Goal: Task Accomplishment & Management: Manage account settings

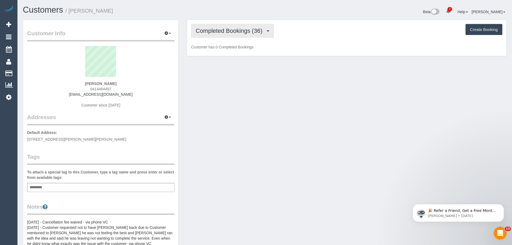
click at [211, 30] on span "Completed Bookings (36)" at bounding box center [230, 30] width 69 height 7
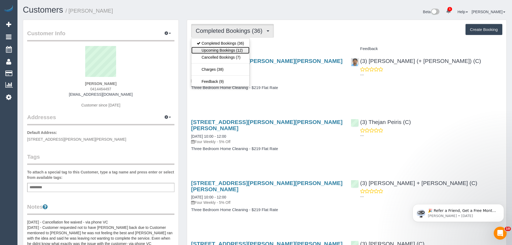
click at [234, 51] on link "Upcoming Bookings (12)" at bounding box center [220, 50] width 58 height 7
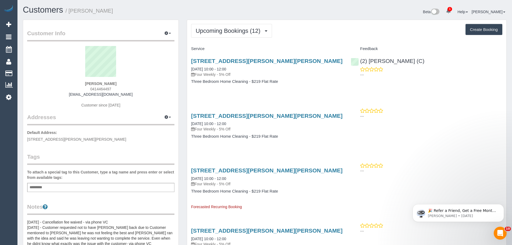
drag, startPoint x: 91, startPoint y: 81, endPoint x: 48, endPoint y: 81, distance: 43.0
click at [47, 81] on div "Patrick Deery 0414464497 deerypatrick@hotmail.com Customer since 2022" at bounding box center [100, 79] width 147 height 67
copy div "Patrick Deery"
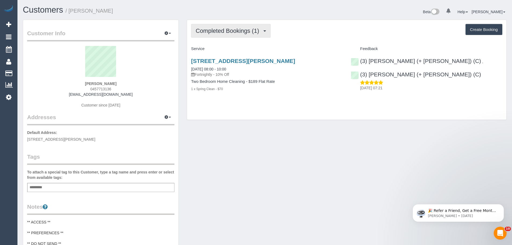
click at [233, 32] on span "Completed Bookings (1)" at bounding box center [229, 30] width 66 height 7
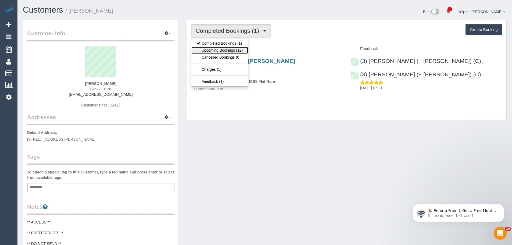
click at [235, 47] on link "Upcoming Bookings (12)" at bounding box center [219, 50] width 57 height 7
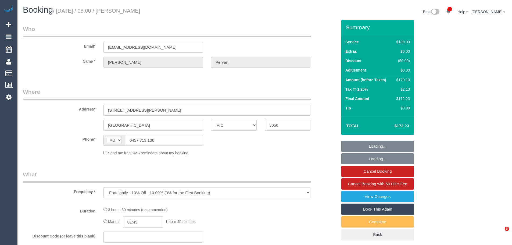
select select "VIC"
select select "string:stripe-pm_1Rx2Al2GScqysDRV7vfbj7Ac"
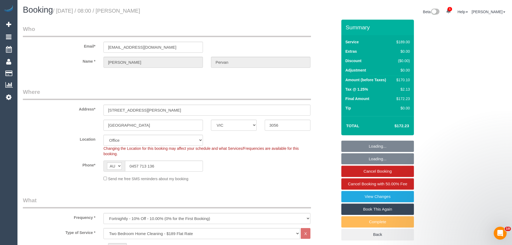
select select "object:673"
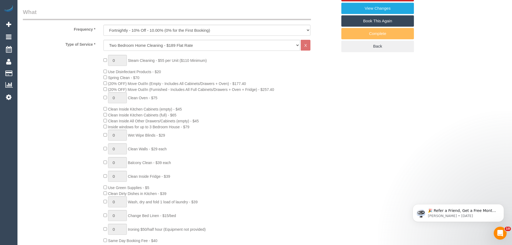
select select "number:27"
select select "number:16"
select select "number:19"
select select "number:24"
select select "number:34"
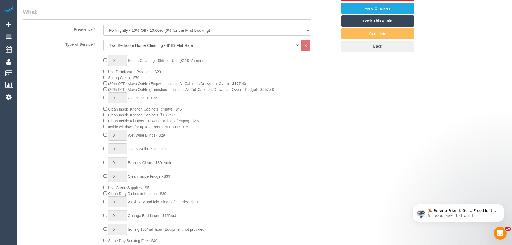
select select "number:26"
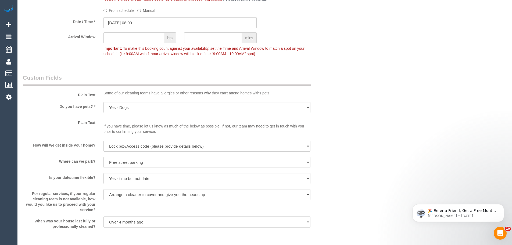
scroll to position [806, 0]
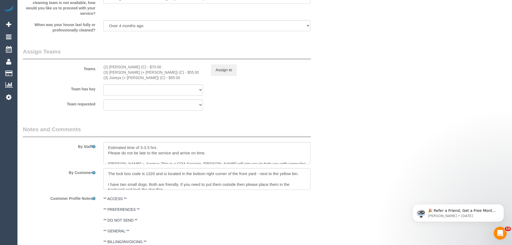
drag, startPoint x: 236, startPoint y: 140, endPoint x: 197, endPoint y: 132, distance: 39.7
click at [197, 132] on legend "Notes and Comments" at bounding box center [167, 131] width 288 height 12
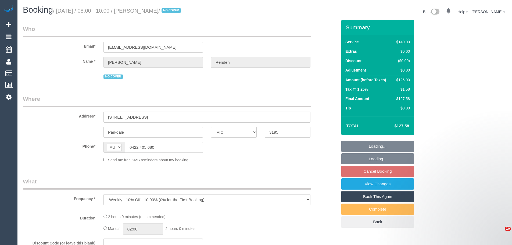
select select "VIC"
select select "string:stripe-pm_1QouXY2GScqysDRVG6s87RJs"
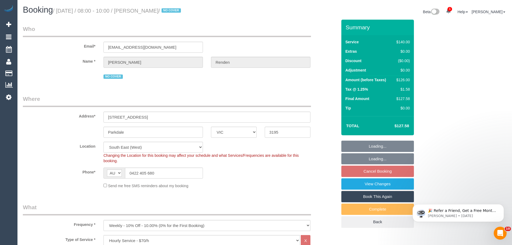
select select "object:863"
select select "number:27"
select select "number:14"
select select "number:19"
select select "number:24"
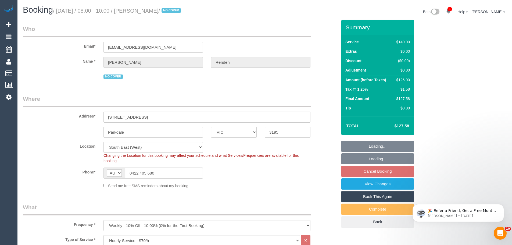
select select "number:34"
select select "number:11"
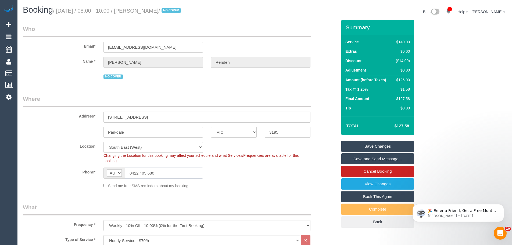
drag, startPoint x: 162, startPoint y: 170, endPoint x: 59, endPoint y: 168, distance: 103.5
click at [115, 169] on div "AF AL DZ AD AO AI AQ AG AR AM AW AU AT AZ BS BH BD BB BY BE BZ BJ BM BT BO BA B…" at bounding box center [152, 172] width 99 height 11
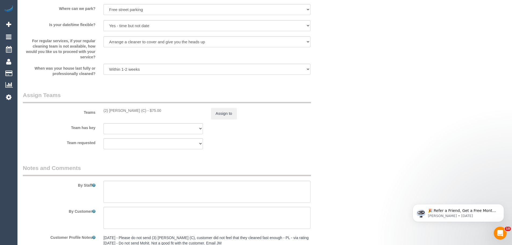
scroll to position [832, 0]
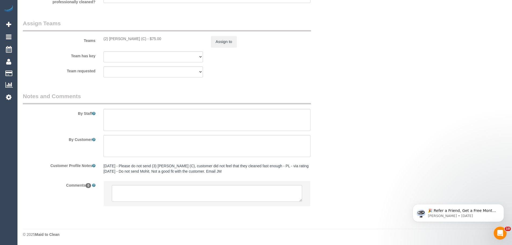
drag, startPoint x: 141, startPoint y: 33, endPoint x: 103, endPoint y: 33, distance: 37.1
click at [103, 36] on div "(2) Priyanshi Patel (C) - $75.00" at bounding box center [152, 38] width 99 height 5
copy div "(2) [PERSON_NAME] (C)"
click at [226, 36] on button "Assign to" at bounding box center [224, 41] width 26 height 11
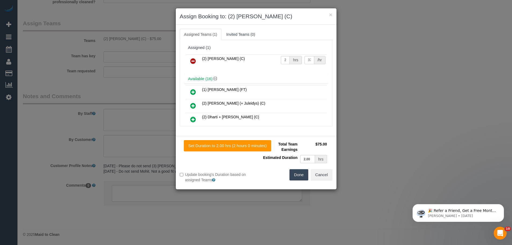
scroll to position [827, 0]
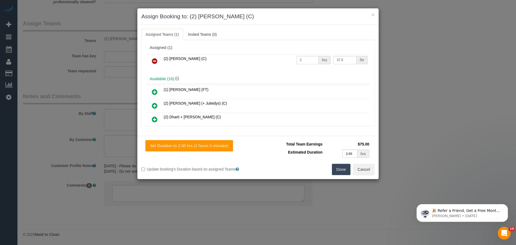
click at [156, 62] on icon at bounding box center [155, 61] width 6 height 6
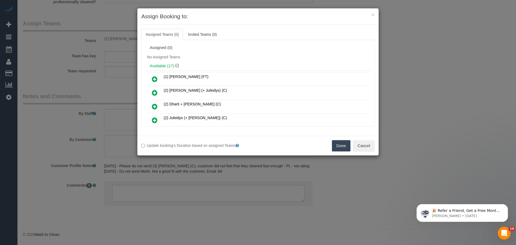
click at [343, 146] on button "Done" at bounding box center [341, 145] width 19 height 11
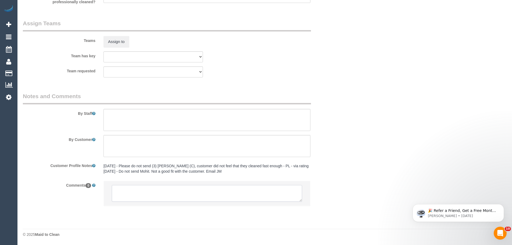
click at [244, 202] on textarea at bounding box center [207, 193] width 190 height 17
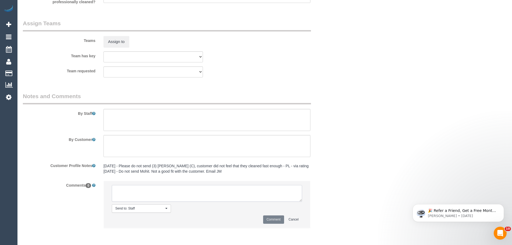
click at [262, 195] on textarea at bounding box center [207, 193] width 190 height 17
type textarea "/"
paste textarea "Cleaner(s) Unassigned: Reason Unassigned: Contact via: Which message sent: Addi…"
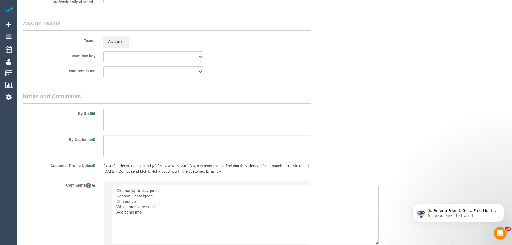
drag, startPoint x: 300, startPoint y: 205, endPoint x: 309, endPoint y: 220, distance: 17.4
click at [203, 199] on textarea at bounding box center [247, 216] width 271 height 63
paste textarea "(2) [PERSON_NAME] (C)"
type textarea "Cleaner(s) Unassigned: (2) Priyanshi Patel (C) Reason Unassigned: Contact via: …"
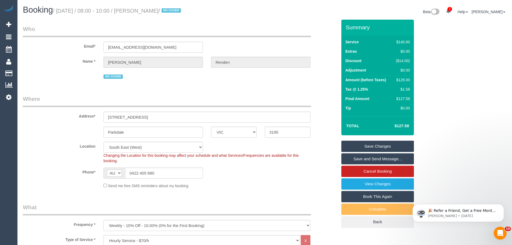
scroll to position [161, 0]
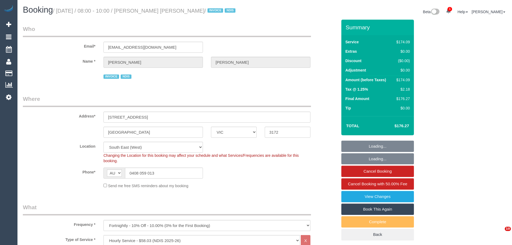
select select "VIC"
select select "180"
select select "number:27"
select select "number:14"
select select "number:18"
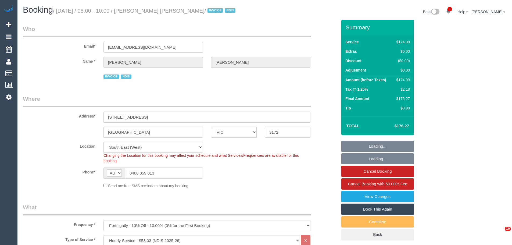
select select "number:24"
select select "number:35"
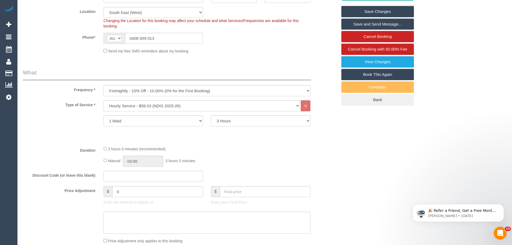
scroll to position [134, 0]
drag, startPoint x: 167, startPoint y: 38, endPoint x: 41, endPoint y: 31, distance: 125.9
click at [98, 35] on div "Phone* AF AL DZ AD AO AI AQ AG AR AM AW AU AT AZ BS BH BD BB BY BE BZ BJ BM BT …" at bounding box center [180, 38] width 322 height 11
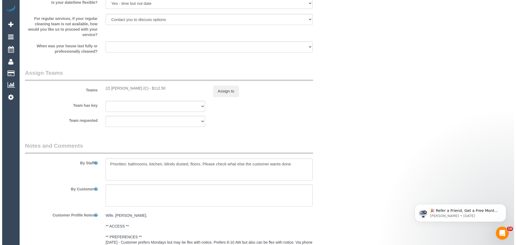
scroll to position [618, 0]
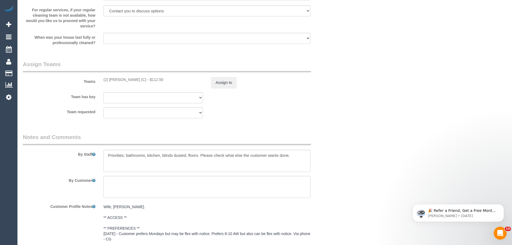
drag, startPoint x: 141, startPoint y: 80, endPoint x: 93, endPoint y: 80, distance: 47.8
click at [93, 80] on div "Teams (2) Priyanshi Patel (C) - $112.50 Assign to" at bounding box center [180, 74] width 322 height 28
click at [103, 79] on div "(2) Priyanshi Patel (C) - $112.50" at bounding box center [152, 79] width 99 height 5
click at [101, 79] on div "(2) Priyanshi Patel (C) - $112.50" at bounding box center [152, 79] width 107 height 5
drag, startPoint x: 102, startPoint y: 80, endPoint x: 140, endPoint y: 81, distance: 38.2
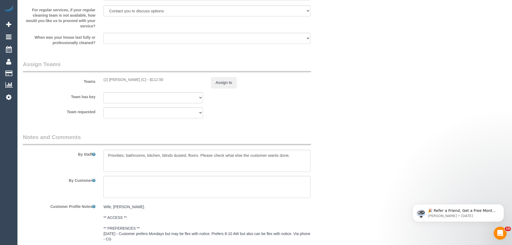
click at [140, 81] on div "(2) Priyanshi Patel (C) - $112.50" at bounding box center [152, 79] width 107 height 5
click at [222, 82] on button "Assign to" at bounding box center [224, 82] width 26 height 11
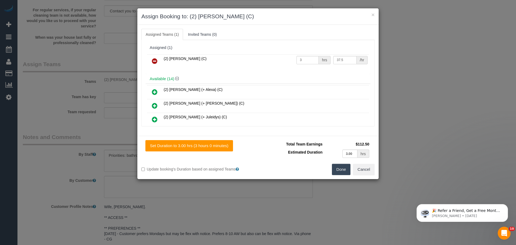
click at [155, 62] on icon at bounding box center [155, 61] width 6 height 6
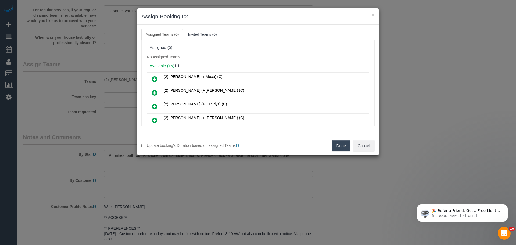
click at [339, 146] on button "Done" at bounding box center [341, 145] width 19 height 11
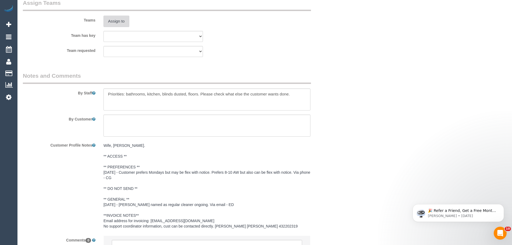
scroll to position [734, 0]
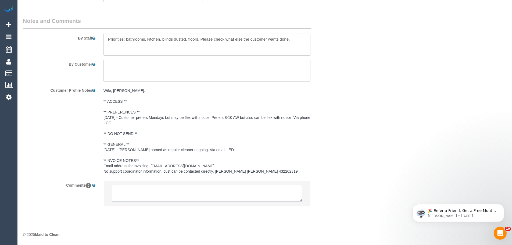
click at [175, 197] on textarea at bounding box center [207, 193] width 190 height 17
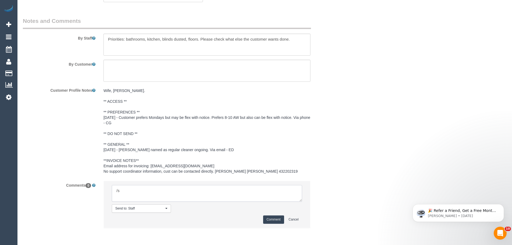
type textarea "/"
paste textarea "Cleaner(s) Unassigned: Reason Unassigned: Contact via: Which message sent: Addi…"
drag, startPoint x: 299, startPoint y: 200, endPoint x: 361, endPoint y: 247, distance: 77.4
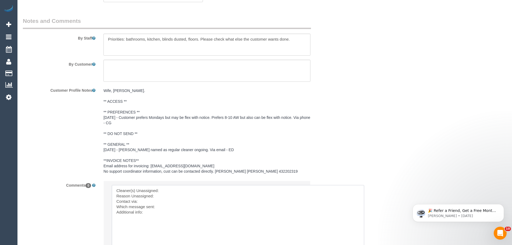
click at [181, 188] on textarea at bounding box center [238, 216] width 252 height 63
paste textarea "(2) Priyanshi Patel (C)"
click at [213, 191] on textarea at bounding box center [238, 216] width 252 height 63
click at [176, 197] on textarea at bounding box center [238, 216] width 252 height 63
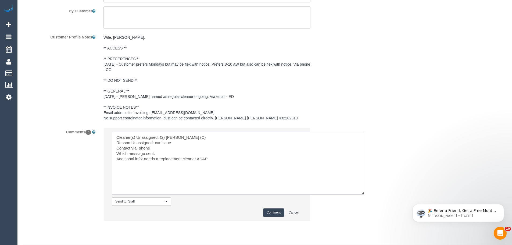
scroll to position [788, 0]
drag, startPoint x: 143, startPoint y: 159, endPoint x: 312, endPoint y: 158, distance: 168.2
click at [312, 158] on textarea at bounding box center [238, 162] width 252 height 63
click at [258, 162] on textarea at bounding box center [238, 162] width 252 height 63
drag, startPoint x: 220, startPoint y: 162, endPoint x: 55, endPoint y: 130, distance: 168.1
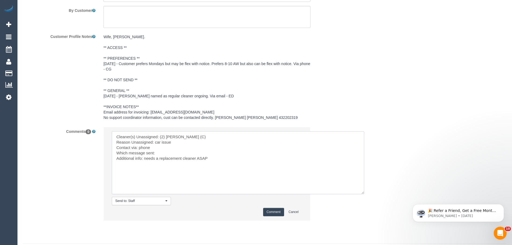
click at [55, 130] on div "Comments 0 Send to: Staff Nothing selected Send to: Staff Send to: Customer Sen…" at bounding box center [180, 176] width 322 height 99
click at [115, 137] on textarea at bounding box center [238, 162] width 252 height 63
drag, startPoint x: 114, startPoint y: 136, endPoint x: 327, endPoint y: 162, distance: 214.1
click at [327, 162] on textarea at bounding box center [238, 162] width 252 height 63
click at [259, 167] on textarea at bounding box center [238, 162] width 252 height 63
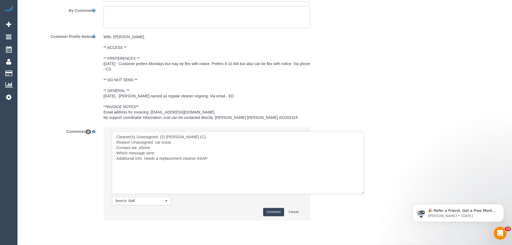
drag, startPoint x: 254, startPoint y: 169, endPoint x: 81, endPoint y: 125, distance: 179.3
click at [81, 125] on sui-booking-comments "By Staff By Customer Customer Profile Notes Wife, Rita. ** ACCESS ** ** PREFERE…" at bounding box center [180, 94] width 314 height 262
click at [116, 136] on textarea at bounding box center [238, 162] width 252 height 63
drag, startPoint x: 114, startPoint y: 136, endPoint x: 280, endPoint y: 169, distance: 168.3
click at [281, 170] on textarea at bounding box center [238, 162] width 252 height 63
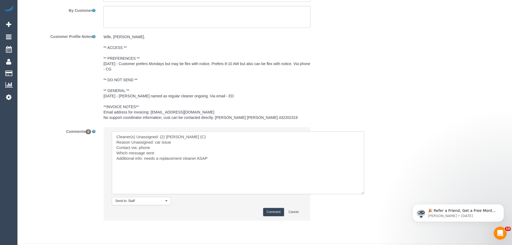
click at [266, 166] on textarea at bounding box center [238, 162] width 252 height 63
click at [219, 161] on textarea at bounding box center [238, 162] width 252 height 63
type textarea "Cleaner(s) Unassigned: (2) Priyanshi Patel (C) Reason Unassigned: car issue Con…"
click at [277, 211] on button "Comment" at bounding box center [273, 212] width 21 height 8
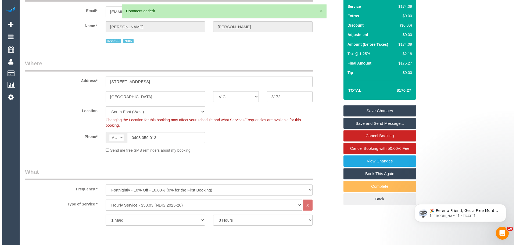
scroll to position [0, 0]
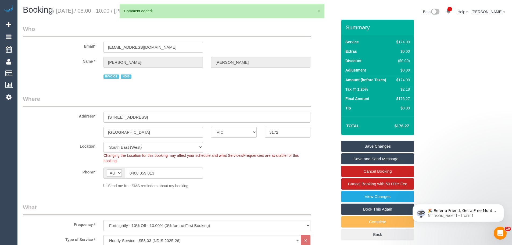
click at [388, 146] on link "Save Changes" at bounding box center [377, 146] width 73 height 11
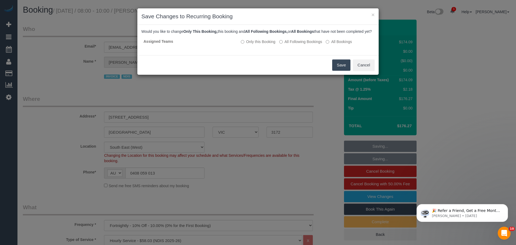
click at [339, 70] on button "Save" at bounding box center [341, 64] width 18 height 11
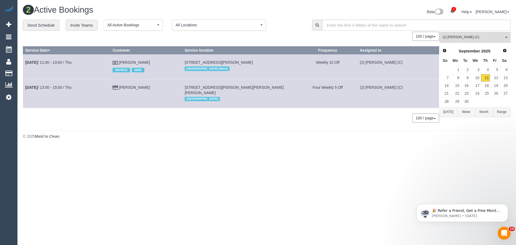
click at [479, 34] on button "(2) Priyanshi Patel (C) All Teams" at bounding box center [474, 37] width 71 height 11
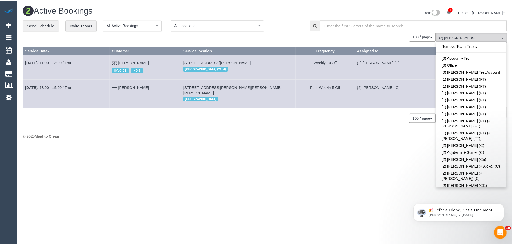
scroll to position [398, 0]
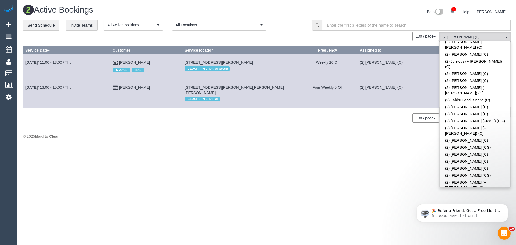
click at [465, 191] on link "(2) [PERSON_NAME] (C)" at bounding box center [475, 194] width 71 height 7
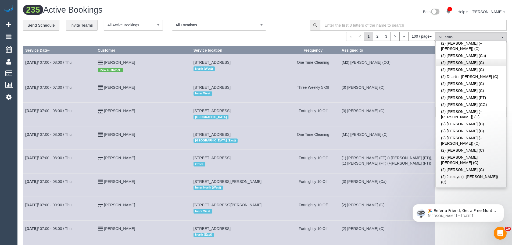
scroll to position [231, 0]
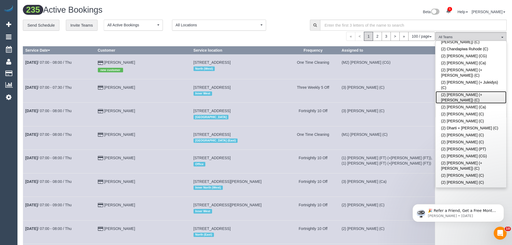
click at [467, 91] on link "(2) [PERSON_NAME] (+ [PERSON_NAME]) (C)" at bounding box center [471, 97] width 71 height 12
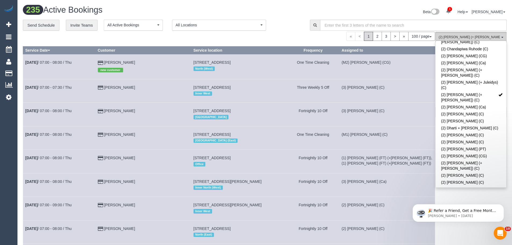
click at [474, 35] on button "(2) Daniela (+ Kevin) (C) All Teams" at bounding box center [470, 37] width 71 height 11
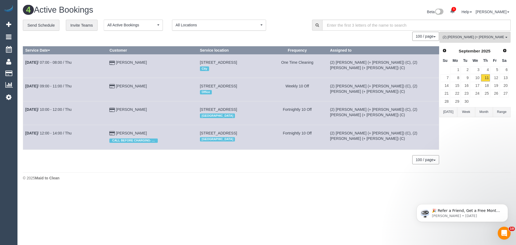
click at [451, 111] on button "[DATE]" at bounding box center [448, 112] width 18 height 10
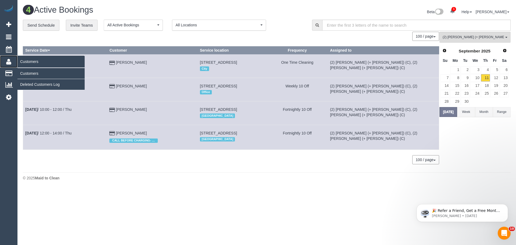
click at [9, 62] on icon at bounding box center [8, 61] width 5 height 6
click at [30, 74] on link "Customers" at bounding box center [50, 73] width 67 height 11
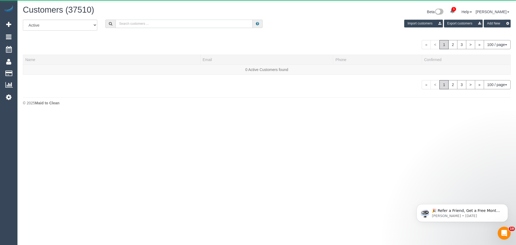
click at [182, 22] on input "text" at bounding box center [184, 24] width 137 height 8
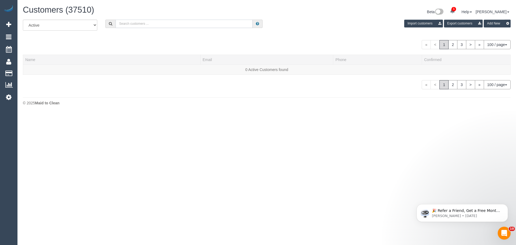
paste input "+61406790949"
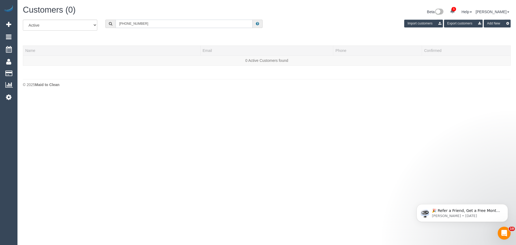
drag, startPoint x: 124, startPoint y: 24, endPoint x: 99, endPoint y: 23, distance: 25.5
click at [99, 23] on div "All Active Archived +61406790949 Import customers Export customers Add New" at bounding box center [267, 27] width 496 height 15
click at [126, 23] on input "0406790949" at bounding box center [184, 24] width 137 height 8
click at [132, 23] on input "0406 790949" at bounding box center [184, 24] width 137 height 8
click at [145, 23] on input "0406 790 949" at bounding box center [184, 24] width 137 height 8
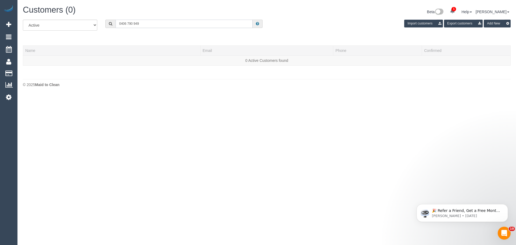
click at [121, 23] on input "0406 790 949" at bounding box center [184, 24] width 137 height 8
click at [156, 24] on input "406790949" at bounding box center [184, 24] width 137 height 8
click at [184, 24] on input "406790949" at bounding box center [184, 24] width 137 height 8
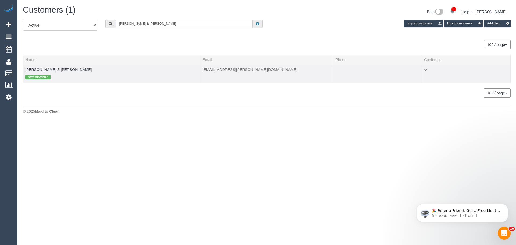
type input "anthony & mina"
drag, startPoint x: 81, startPoint y: 69, endPoint x: 24, endPoint y: 68, distance: 57.0
click at [24, 68] on td "Anthony & Mina Gorman new customer" at bounding box center [111, 73] width 177 height 18
copy link "Anthony & Mina Gorman"
click at [61, 69] on link "Anthony & Mina Gorman" at bounding box center [58, 69] width 66 height 4
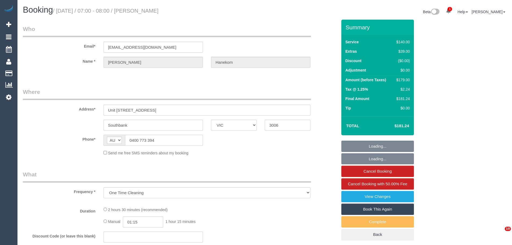
select select "VIC"
select select "string:stripe-pm_1NPXl02GScqysDRVmsTj3xFt"
select select "number:28"
select select "number:14"
select select "number:20"
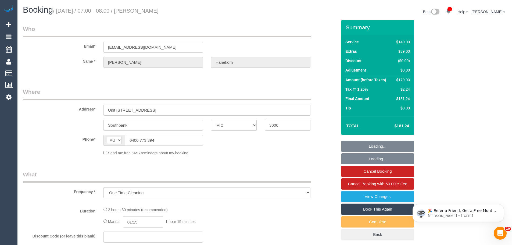
select select "number:25"
select select "number:33"
select select "number:12"
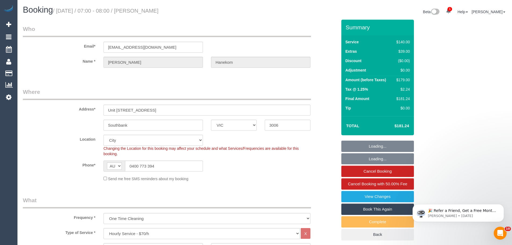
select select "object:1296"
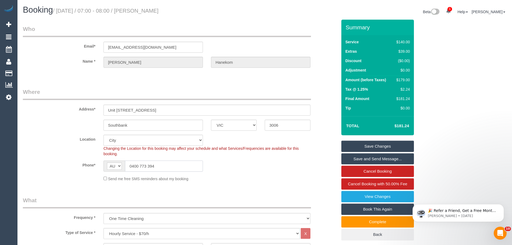
drag, startPoint x: 171, startPoint y: 166, endPoint x: 20, endPoint y: 159, distance: 151.7
click at [36, 159] on sui-booking-location "Location Office City East (North) East (South) Inner East Inner North (East) In…" at bounding box center [180, 158] width 314 height 47
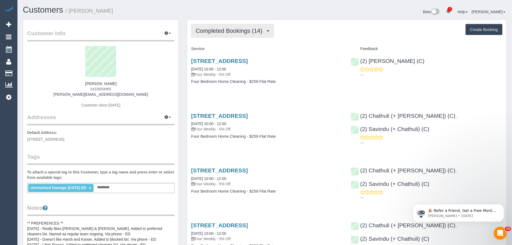
click at [225, 31] on span "Completed Bookings (14)" at bounding box center [230, 30] width 69 height 7
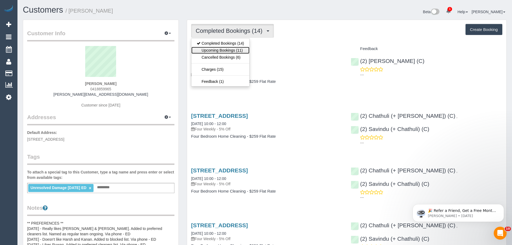
click at [226, 50] on link "Upcoming Bookings (11)" at bounding box center [220, 50] width 58 height 7
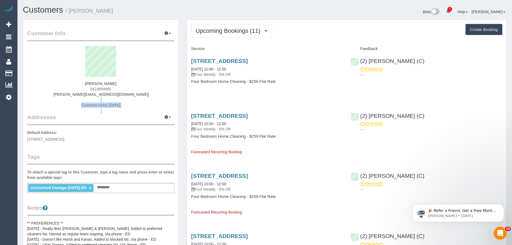
drag, startPoint x: 138, startPoint y: 93, endPoint x: 26, endPoint y: 99, distance: 111.7
click at [26, 99] on div "Customer Info Edit Contact Info Send Message Email Preferences Special Sales Ta…" at bounding box center [100, 234] width 155 height 428
click at [118, 97] on div "Ritu Nagpal 0418859965 nagpal.ritu@gmail.com Customer since 2024" at bounding box center [100, 79] width 147 height 67
drag, startPoint x: 130, startPoint y: 95, endPoint x: 57, endPoint y: 95, distance: 72.8
click at [57, 95] on div "Ritu Nagpal 0418859965 nagpal.ritu@gmail.com Customer since 2024" at bounding box center [100, 79] width 147 height 67
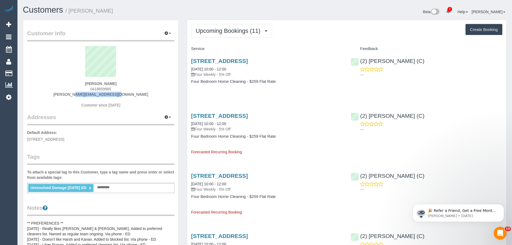
copy link "[PERSON_NAME][EMAIL_ADDRESS][DOMAIN_NAME]"
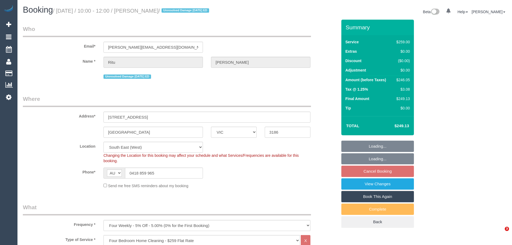
select select "VIC"
select select "number:28"
select select "number:14"
select select "number:19"
select select "number:25"
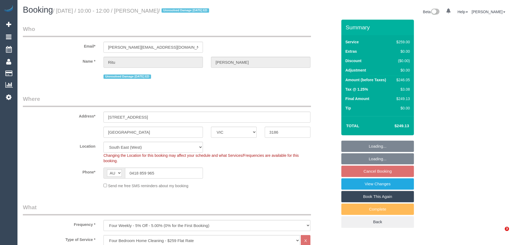
select select "number:35"
select select "string:stripe-pm_1PFpgO2GScqysDRVGH6BMLeE"
select select "spot3"
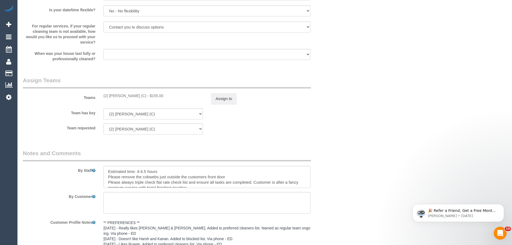
scroll to position [779, 0]
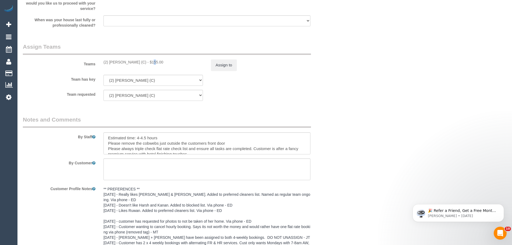
click at [131, 63] on div "(2) Abdul Janif (C) - $155.00" at bounding box center [152, 61] width 99 height 5
drag, startPoint x: 134, startPoint y: 64, endPoint x: 104, endPoint y: 63, distance: 29.9
click at [104, 63] on div "(2) Abdul Janif (C) - $155.00" at bounding box center [152, 61] width 99 height 5
copy div "(2) [PERSON_NAME] (C)"
click at [222, 66] on button "Assign to" at bounding box center [224, 64] width 26 height 11
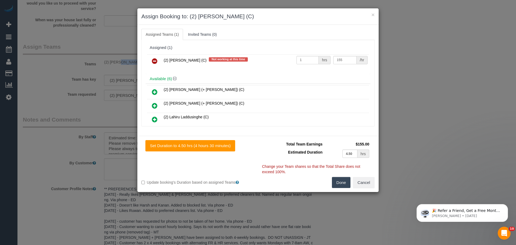
click at [154, 61] on icon at bounding box center [155, 61] width 6 height 6
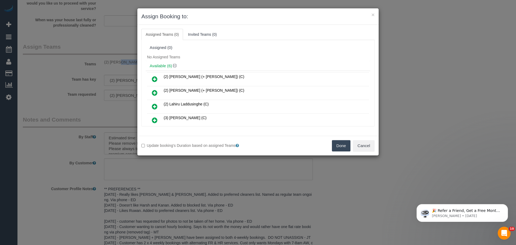
drag, startPoint x: 336, startPoint y: 146, endPoint x: 329, endPoint y: 146, distance: 6.2
click at [336, 146] on button "Done" at bounding box center [341, 145] width 19 height 11
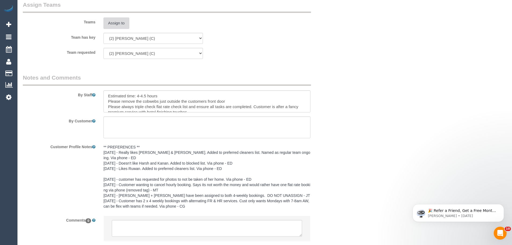
scroll to position [851, 0]
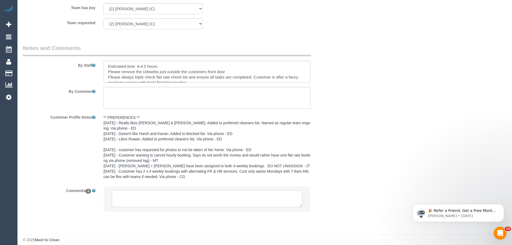
click at [146, 193] on textarea at bounding box center [207, 198] width 190 height 17
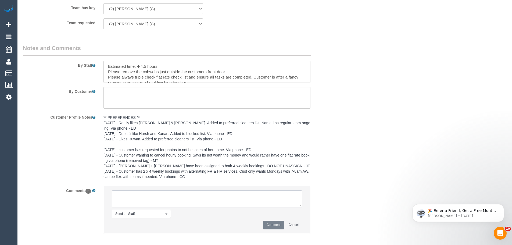
paste textarea "(2) [PERSON_NAME] (C)"
click at [145, 197] on textarea at bounding box center [207, 198] width 190 height 17
drag, startPoint x: 170, startPoint y: 197, endPoint x: 88, endPoint y: 185, distance: 82.1
click at [90, 186] on div "Comments 0 Send to: Staff Nothing selected Send to: Staff Send to: Customer Sen…" at bounding box center [180, 212] width 322 height 53
type textarea "(2) [PERSON_NAME] (C) UA - 15/09 - 16/09 - Recovering from surgery Customer con…"
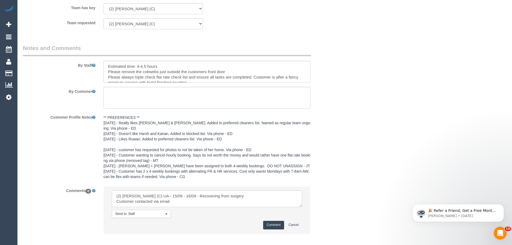
click at [272, 221] on button "Comment" at bounding box center [273, 225] width 21 height 8
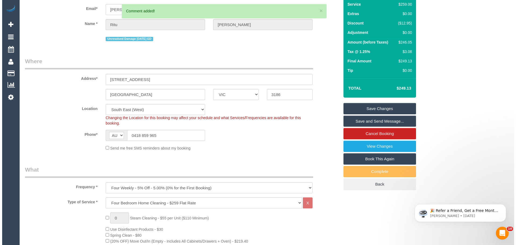
scroll to position [0, 0]
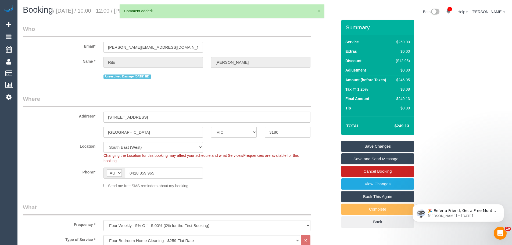
click at [369, 146] on link "Save Changes" at bounding box center [377, 146] width 73 height 11
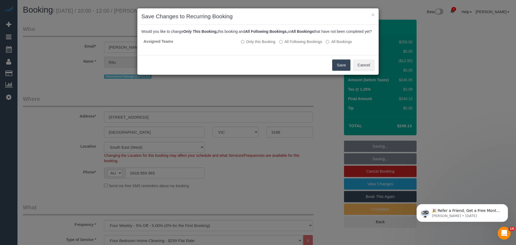
click at [339, 71] on button "Save" at bounding box center [341, 64] width 18 height 11
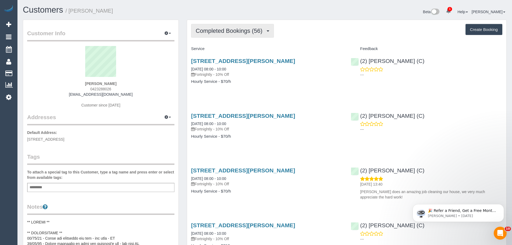
click at [243, 29] on span "Completed Bookings (56)" at bounding box center [230, 30] width 69 height 7
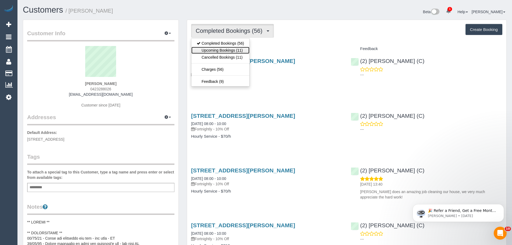
click at [234, 49] on link "Upcoming Bookings (11)" at bounding box center [220, 50] width 58 height 7
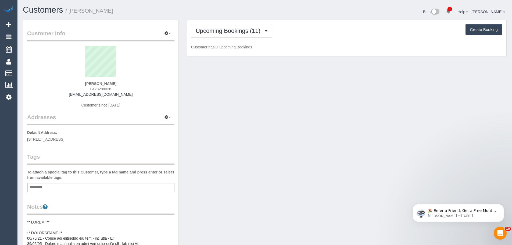
drag, startPoint x: 135, startPoint y: 96, endPoint x: 46, endPoint y: 95, distance: 88.7
click at [81, 95] on div "[PERSON_NAME] 0423288026 [EMAIL_ADDRESS][DOMAIN_NAME] Customer since [DATE]" at bounding box center [100, 79] width 147 height 67
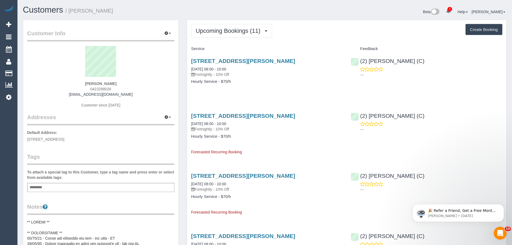
click at [70, 94] on div "[PERSON_NAME] 0423288026 [EMAIL_ADDRESS][DOMAIN_NAME] Customer since [DATE]" at bounding box center [100, 79] width 147 height 67
drag, startPoint x: 70, startPoint y: 94, endPoint x: 131, endPoint y: 93, distance: 61.3
click at [131, 93] on div "[PERSON_NAME] 0423288026 [EMAIL_ADDRESS][DOMAIN_NAME] Customer since [DATE]" at bounding box center [100, 79] width 147 height 67
copy div "[EMAIL_ADDRESS][DOMAIN_NAME]"
click at [219, 29] on span "Upcoming Bookings (11)" at bounding box center [229, 30] width 67 height 7
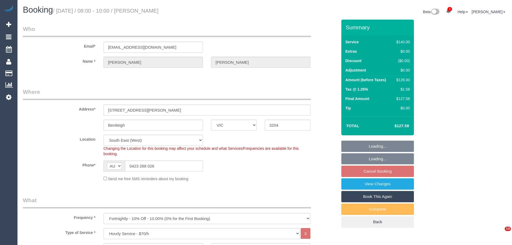
select select "VIC"
select select "string:stripe-pm_1RaTqt2GScqysDRVtZ3gVlk6"
select select "number:28"
select select "number:14"
select select "number:19"
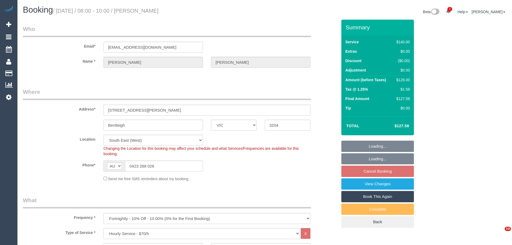
select select "number:36"
select select "number:34"
select select "21130"
select select "spot2"
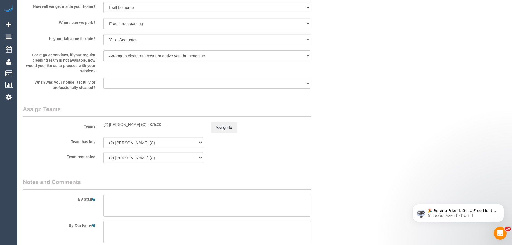
scroll to position [752, 0]
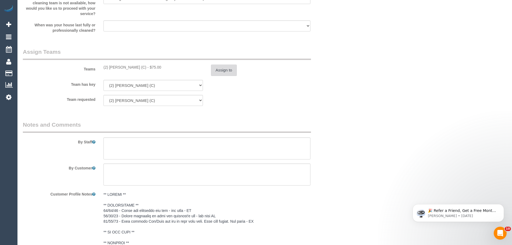
click at [225, 69] on button "Assign to" at bounding box center [224, 69] width 26 height 11
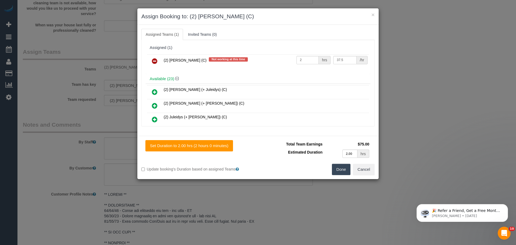
click at [156, 61] on icon at bounding box center [155, 61] width 6 height 6
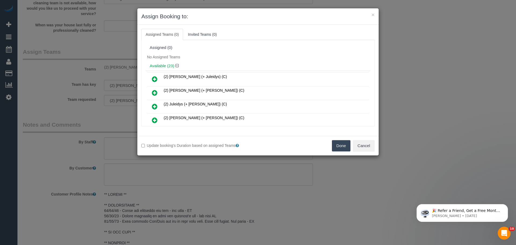
click at [341, 149] on button "Done" at bounding box center [341, 145] width 19 height 11
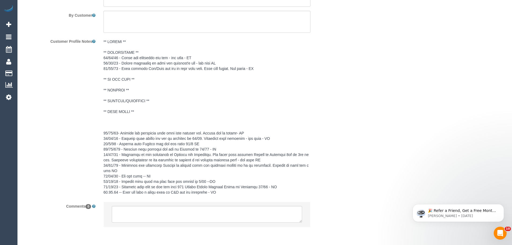
scroll to position [913, 0]
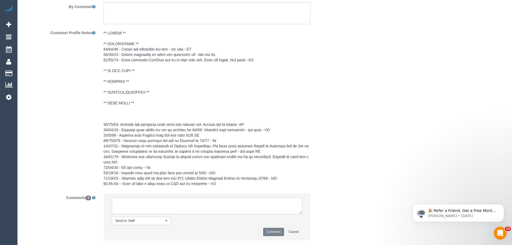
click at [171, 211] on textarea at bounding box center [207, 205] width 190 height 17
paste textarea "(2) Abdul Janif (C) UA - 15/09 - 16/09 - Recovering from surgery Customer conta…"
type textarea "(2) Abdul Janif (C) UA - 15/09 - 16/09 - Recovering from surgery Customer conta…"
click at [275, 231] on button "Comment" at bounding box center [273, 232] width 21 height 8
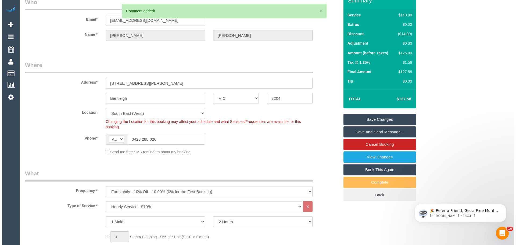
scroll to position [0, 0]
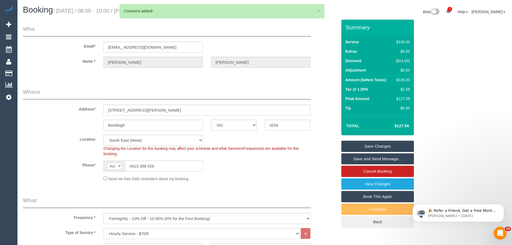
click at [384, 143] on link "Save Changes" at bounding box center [377, 146] width 73 height 11
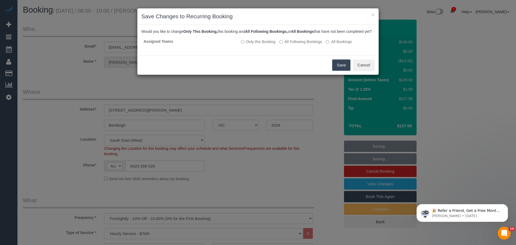
click at [339, 70] on button "Save" at bounding box center [341, 64] width 18 height 11
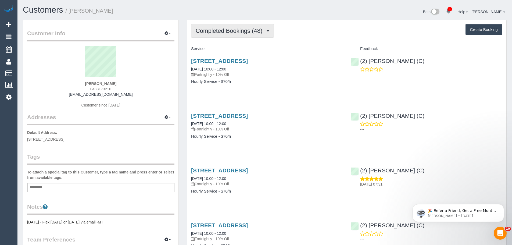
click at [232, 31] on span "Completed Bookings (48)" at bounding box center [230, 30] width 69 height 7
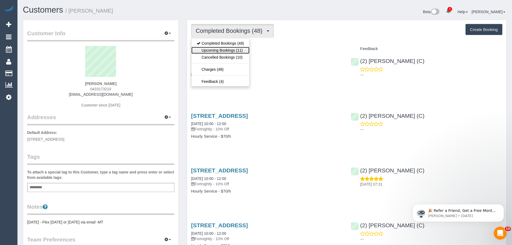
click at [230, 48] on link "Upcoming Bookings (11)" at bounding box center [220, 50] width 58 height 7
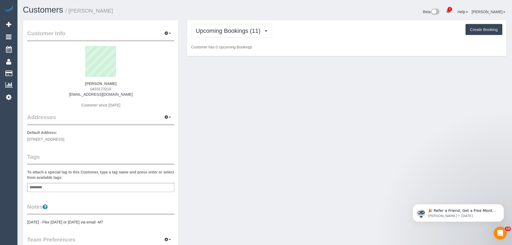
click at [132, 88] on div "[PERSON_NAME] 0433173210 [EMAIL_ADDRESS][DOMAIN_NAME] Customer since [DATE]" at bounding box center [100, 79] width 147 height 67
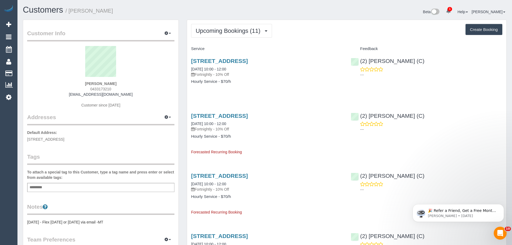
drag, startPoint x: 138, startPoint y: 94, endPoint x: 62, endPoint y: 94, distance: 76.3
click at [82, 94] on div "[PERSON_NAME] 0433173210 [EMAIL_ADDRESS][DOMAIN_NAME] Customer since [DATE]" at bounding box center [100, 79] width 147 height 67
click at [64, 95] on div "[PERSON_NAME] 0433173210 [EMAIL_ADDRESS][DOMAIN_NAME] Customer since [DATE]" at bounding box center [100, 79] width 147 height 67
drag, startPoint x: 65, startPoint y: 93, endPoint x: 149, endPoint y: 93, distance: 83.8
click at [149, 93] on div "[PERSON_NAME] 0433173210 [EMAIL_ADDRESS][DOMAIN_NAME] Customer since [DATE]" at bounding box center [100, 79] width 147 height 67
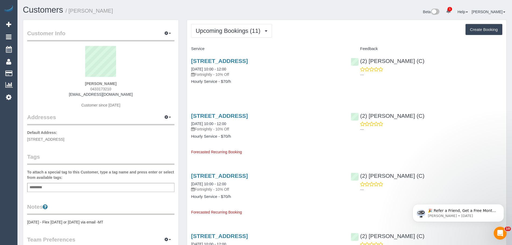
copy link "[EMAIL_ADDRESS][DOMAIN_NAME]"
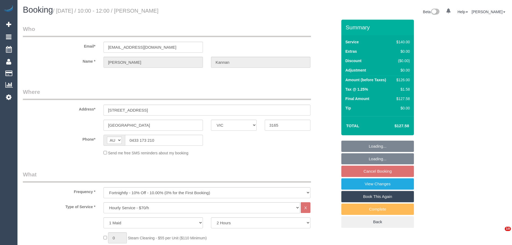
select select "VIC"
select select "number:28"
select select "number:14"
select select "number:18"
select select "number:24"
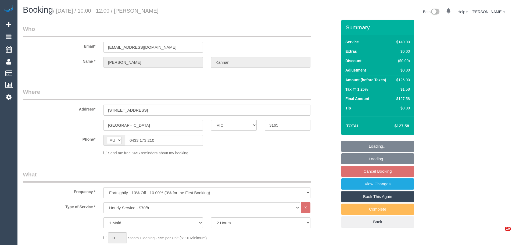
select select "number:35"
select select "number:11"
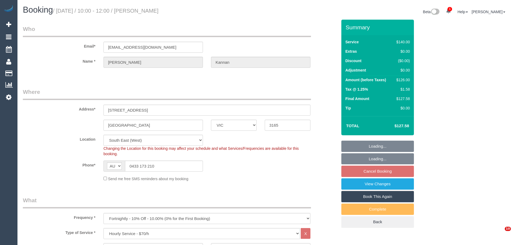
select select "object:854"
select select "spot3"
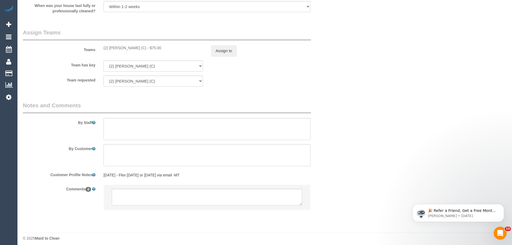
scroll to position [775, 0]
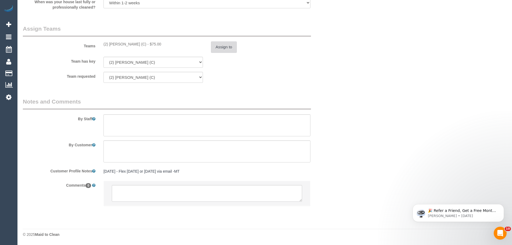
click at [229, 46] on button "Assign to" at bounding box center [224, 46] width 26 height 11
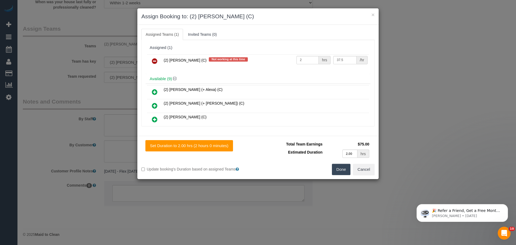
click at [155, 59] on icon at bounding box center [155, 61] width 6 height 6
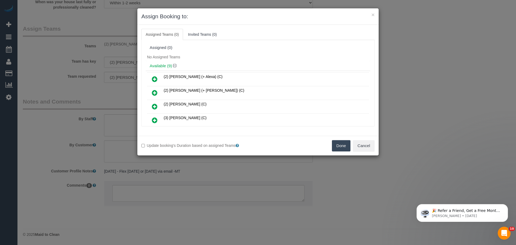
click at [349, 141] on button "Done" at bounding box center [341, 145] width 19 height 11
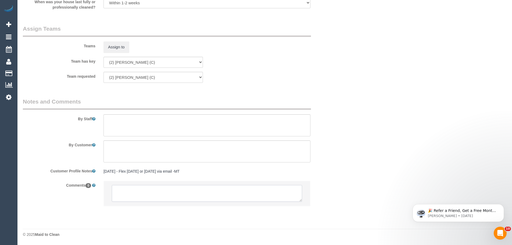
click at [158, 189] on textarea at bounding box center [207, 193] width 190 height 17
paste textarea "(2) Abdul Janif (C) UA - 15/09 - 16/09 - Recovering from surgery Customer conta…"
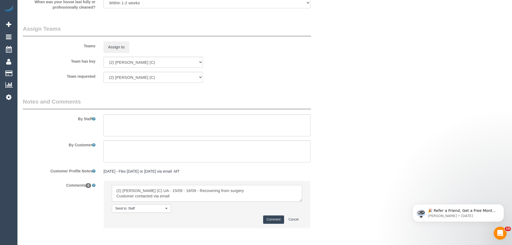
type textarea "(2) Abdul Janif (C) UA - 15/09 - 16/09 - Recovering from surgery Customer conta…"
click at [275, 218] on button "Comment" at bounding box center [273, 219] width 21 height 8
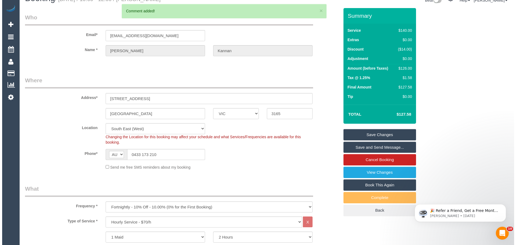
scroll to position [0, 0]
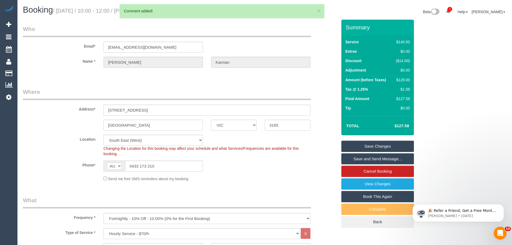
click at [380, 142] on link "Save Changes" at bounding box center [377, 146] width 73 height 11
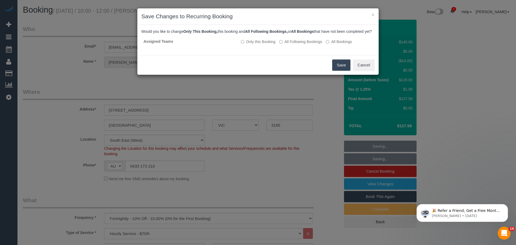
click at [337, 71] on button "Save" at bounding box center [341, 64] width 18 height 11
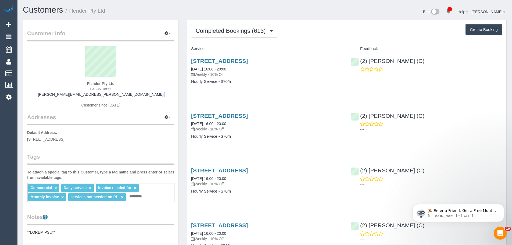
drag, startPoint x: 138, startPoint y: 96, endPoint x: 62, endPoint y: 100, distance: 76.7
click at [62, 100] on div "Flender Pty Ltd 0438614831 heather.roberts@flender.com Customer since 2021" at bounding box center [100, 79] width 147 height 67
drag, startPoint x: 66, startPoint y: 94, endPoint x: 150, endPoint y: 96, distance: 84.4
click at [150, 96] on div "Flender Pty Ltd 0438614831 heather.roberts@flender.com Customer since 2021" at bounding box center [100, 79] width 147 height 67
copy link "heather.roberts@flender.com"
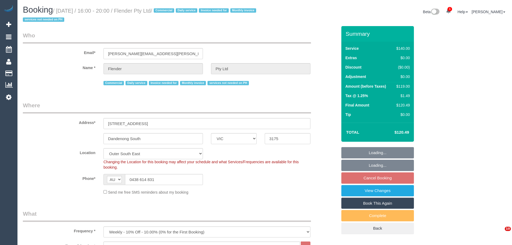
select select "VIC"
select select "string:check"
select select "number:28"
select select "number:17"
select select "number:19"
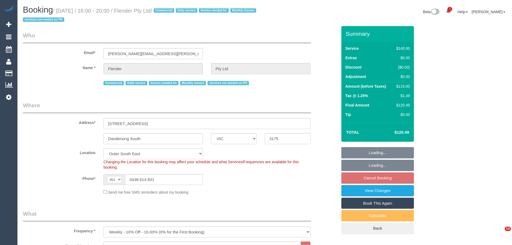
select select "number:25"
select select "number:35"
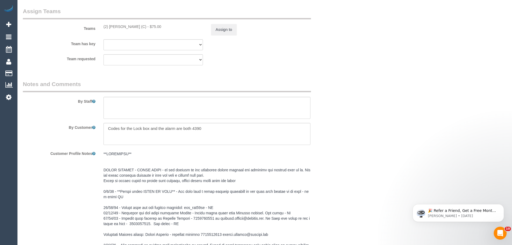
scroll to position [833, 0]
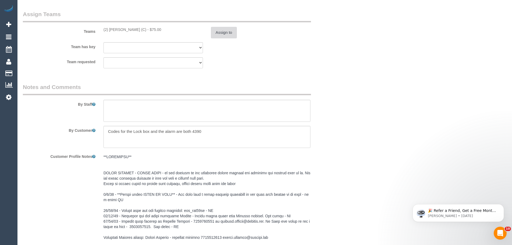
click at [234, 35] on button "Assign to" at bounding box center [224, 32] width 26 height 11
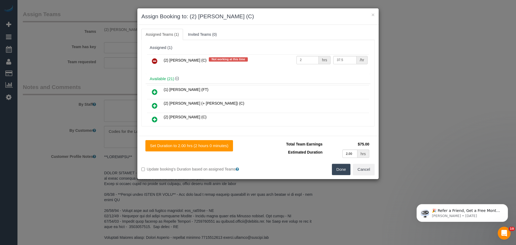
click at [156, 60] on icon at bounding box center [155, 61] width 6 height 6
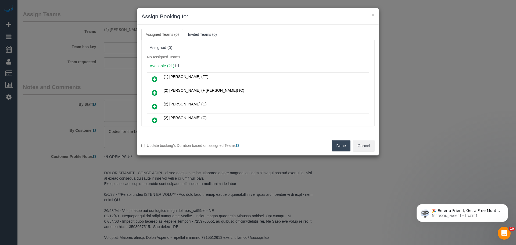
click at [334, 143] on button "Done" at bounding box center [341, 145] width 19 height 11
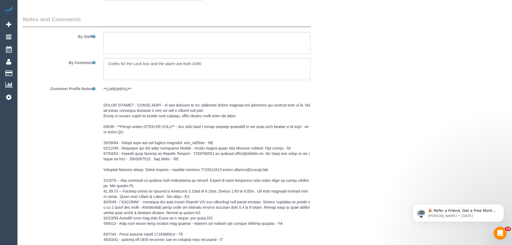
scroll to position [969, 0]
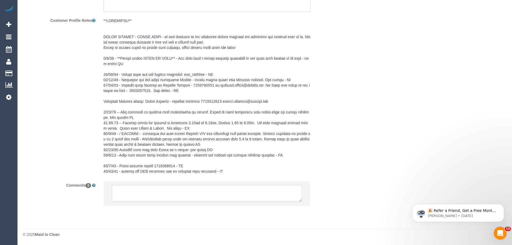
click at [178, 195] on textarea at bounding box center [207, 193] width 190 height 17
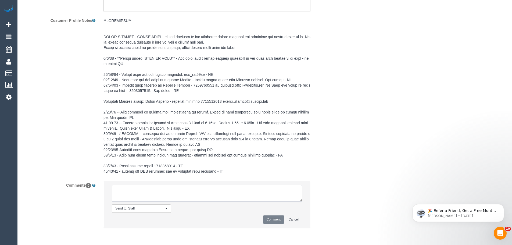
paste textarea "(2) Abdul Janif (C) UA - 15/09 - 16/09 - Recovering from surgery Customer conta…"
type textarea "(2) Abdul Janif (C) UA - 15/09 - 16/09 - Recovering from surgery Customer conta…"
click at [273, 220] on button "Comment" at bounding box center [273, 219] width 21 height 8
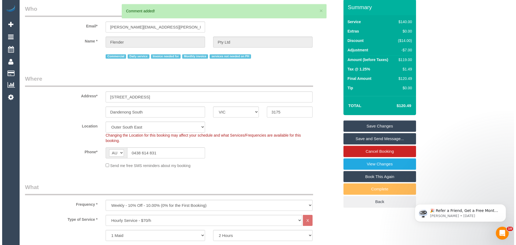
scroll to position [0, 0]
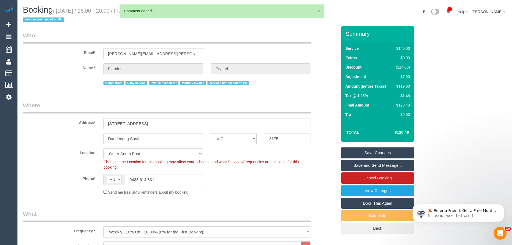
click at [376, 151] on link "Save Changes" at bounding box center [377, 152] width 73 height 11
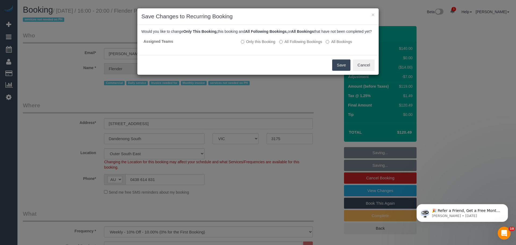
click at [339, 69] on button "Save" at bounding box center [341, 64] width 18 height 11
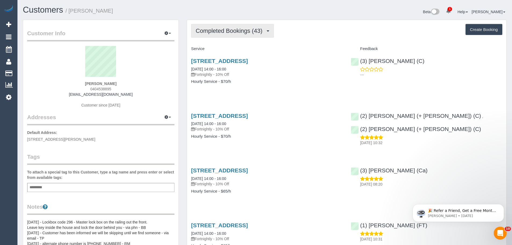
click at [222, 29] on span "Completed Bookings (43)" at bounding box center [230, 30] width 69 height 7
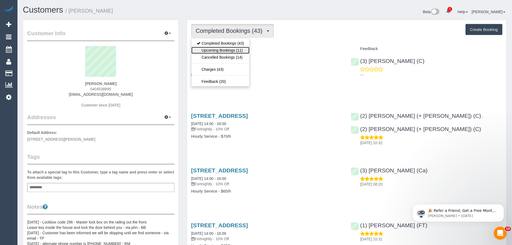
click at [218, 50] on link "Upcoming Bookings (11)" at bounding box center [220, 50] width 58 height 7
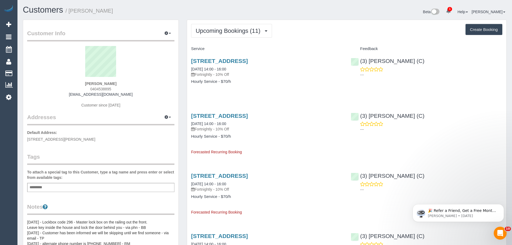
drag, startPoint x: 133, startPoint y: 93, endPoint x: 43, endPoint y: 86, distance: 90.0
click at [44, 86] on div "[PERSON_NAME] 0404538895 [EMAIL_ADDRESS][DOMAIN_NAME] Customer since [DATE]" at bounding box center [100, 79] width 147 height 67
click at [61, 93] on div "[PERSON_NAME] 0404538895 [EMAIL_ADDRESS][DOMAIN_NAME] Customer since [DATE]" at bounding box center [100, 79] width 147 height 67
drag, startPoint x: 70, startPoint y: 94, endPoint x: 147, endPoint y: 96, distance: 77.7
click at [147, 96] on div "[PERSON_NAME] 0404538895 [EMAIL_ADDRESS][DOMAIN_NAME] Customer since [DATE]" at bounding box center [100, 79] width 147 height 67
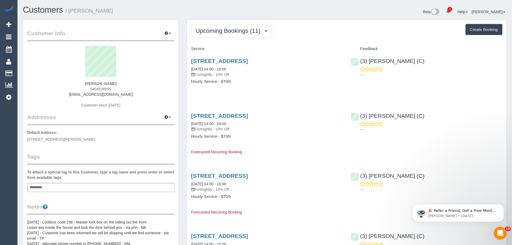
copy link "[EMAIL_ADDRESS][DOMAIN_NAME]"
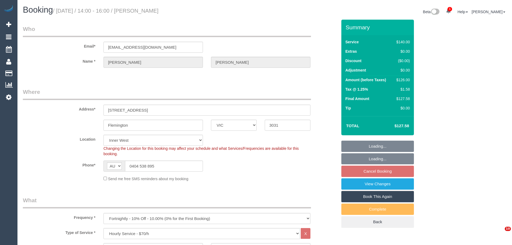
select select "VIC"
select select "string:stripe-pm_1N6u5b2GScqysDRVfSAHIeyH"
select select "spot5"
select select "number:29"
select select "number:15"
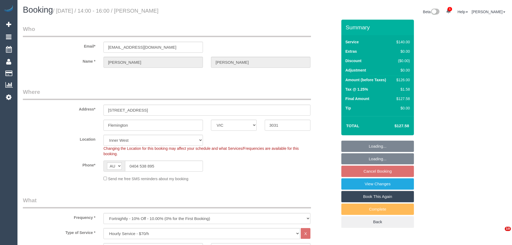
select select "number:19"
select select "number:22"
select select "number:33"
select select "number:26"
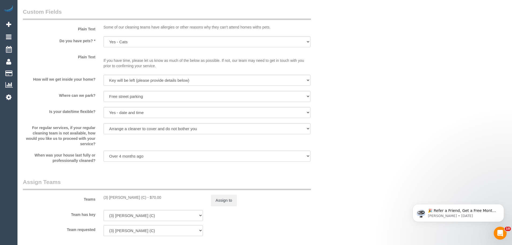
scroll to position [725, 0]
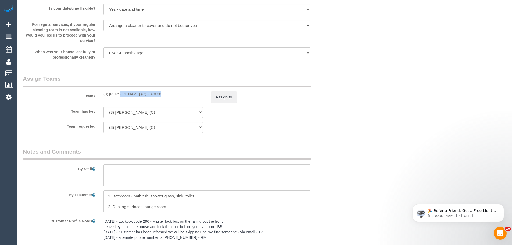
drag, startPoint x: 139, startPoint y: 95, endPoint x: 103, endPoint y: 95, distance: 36.5
click at [103, 95] on div "(3) [PERSON_NAME] (C) - $70.00" at bounding box center [152, 93] width 107 height 5
copy div "(3) [PERSON_NAME] (C)"
click at [217, 96] on button "Assign to" at bounding box center [224, 96] width 26 height 11
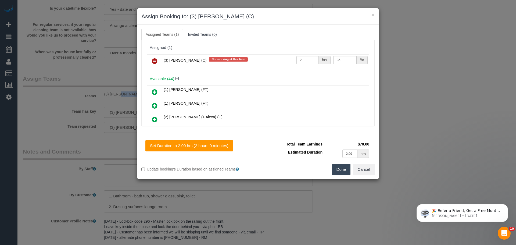
drag, startPoint x: 155, startPoint y: 62, endPoint x: 192, endPoint y: 84, distance: 42.9
click at [155, 62] on icon at bounding box center [155, 61] width 6 height 6
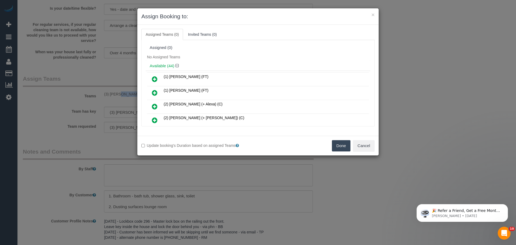
drag, startPoint x: 332, startPoint y: 145, endPoint x: 328, endPoint y: 146, distance: 4.8
click at [332, 145] on button "Done" at bounding box center [341, 145] width 19 height 11
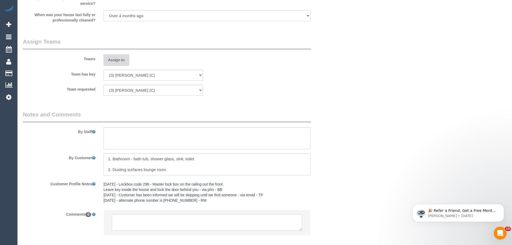
scroll to position [792, 0]
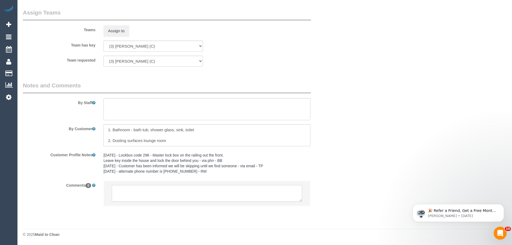
click at [160, 192] on textarea at bounding box center [207, 193] width 190 height 17
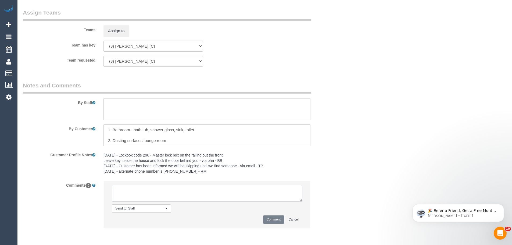
paste textarea "(3) [PERSON_NAME] (C)"
type textarea "(3) Afzaal Ahmad (C) UA one off - Requested the day off Customer contacted via …"
click at [271, 222] on button "Comment" at bounding box center [273, 219] width 21 height 8
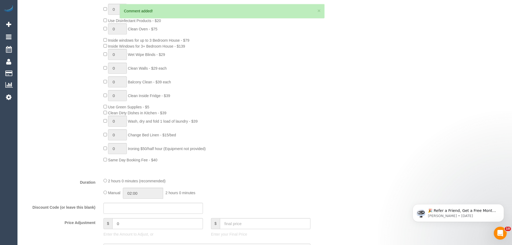
scroll to position [66, 0]
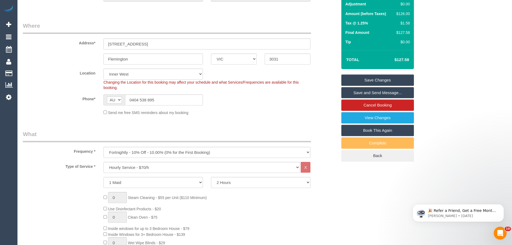
click at [395, 81] on link "Save Changes" at bounding box center [377, 79] width 73 height 11
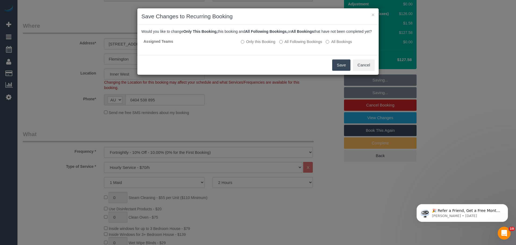
click at [342, 70] on button "Save" at bounding box center [341, 64] width 18 height 11
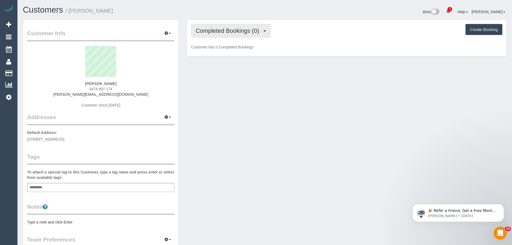
click at [240, 27] on button "Completed Bookings (0)" at bounding box center [231, 31] width 80 height 14
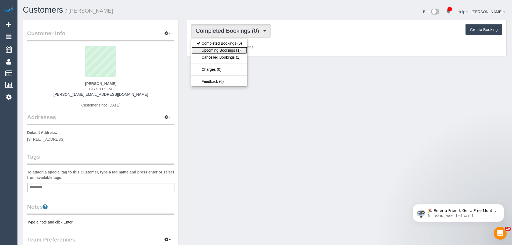
click at [225, 52] on link "Upcoming Bookings (1)" at bounding box center [219, 50] width 56 height 7
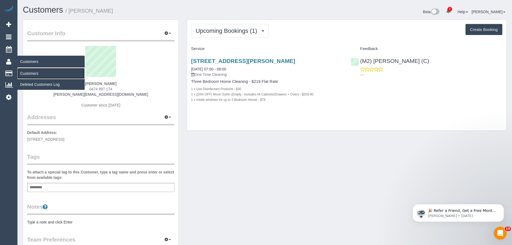
click at [28, 73] on link "Customers" at bounding box center [50, 73] width 67 height 11
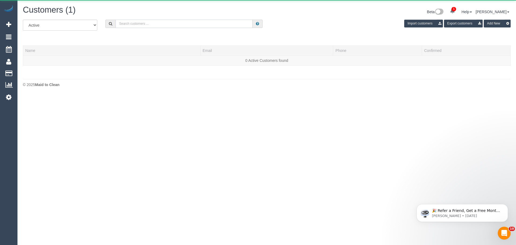
click at [167, 24] on input "text" at bounding box center [184, 24] width 137 height 8
paste input "61402209662"
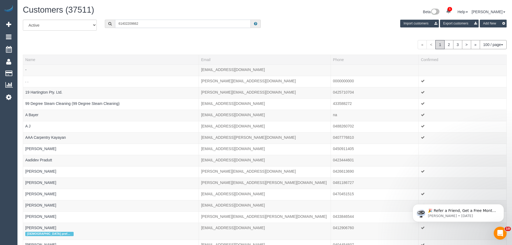
drag, startPoint x: 114, startPoint y: 25, endPoint x: 110, endPoint y: 19, distance: 6.8
click at [105, 22] on div "61402209662" at bounding box center [183, 24] width 156 height 8
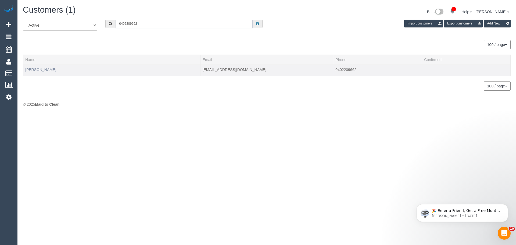
type input "0402209662"
click at [29, 69] on link "[PERSON_NAME]" at bounding box center [40, 69] width 31 height 4
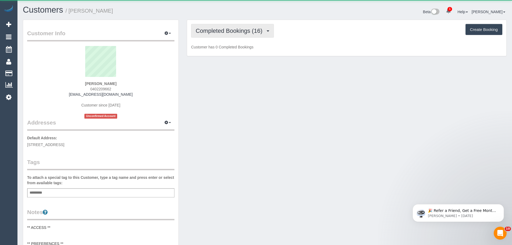
click at [207, 31] on span "Completed Bookings (16)" at bounding box center [230, 30] width 69 height 7
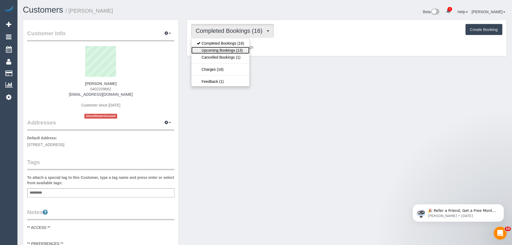
click at [209, 49] on link "Upcoming Bookings (13)" at bounding box center [220, 50] width 58 height 7
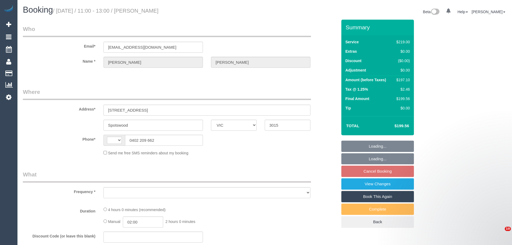
select select "VIC"
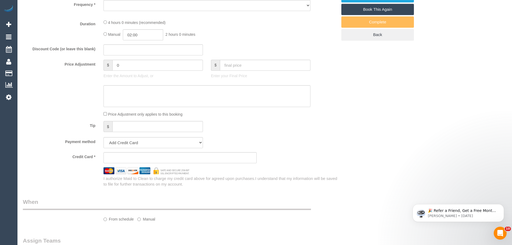
select select "string:AU"
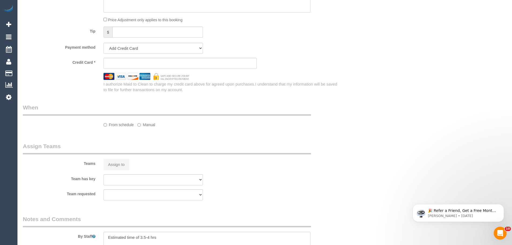
select select "object:806"
select select "string:stripe-pm_1PzB1x2GScqysDRV4ROslCiM"
select select "number:27"
select select "number:14"
select select "number:19"
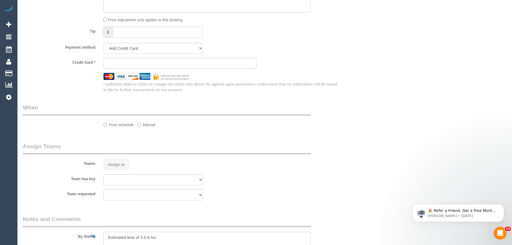
select select "number:36"
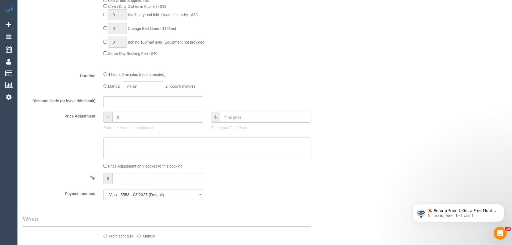
select select "23081"
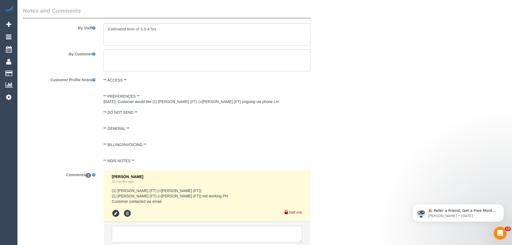
scroll to position [961, 0]
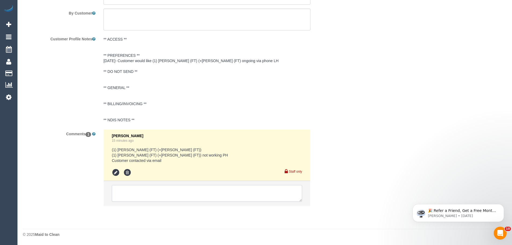
click at [133, 199] on textarea at bounding box center [207, 193] width 190 height 17
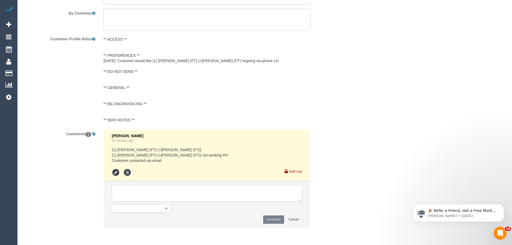
click at [133, 195] on textarea at bounding box center [207, 193] width 190 height 17
type textarea "C"
click at [150, 194] on textarea at bounding box center [207, 193] width 190 height 17
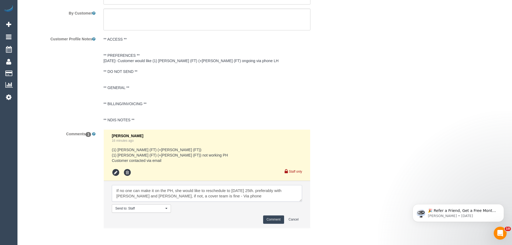
type textarea "If no one can make it on the PH, she would like to reschedule to Thursday 25th.…"
click at [274, 220] on button "Comment" at bounding box center [273, 219] width 21 height 8
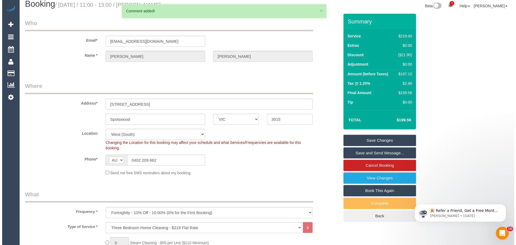
scroll to position [0, 0]
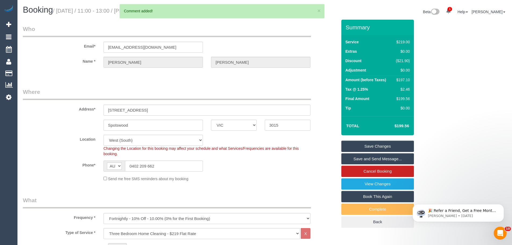
drag, startPoint x: 392, startPoint y: 146, endPoint x: 387, endPoint y: 153, distance: 9.2
click at [392, 146] on link "Save Changes" at bounding box center [377, 146] width 73 height 11
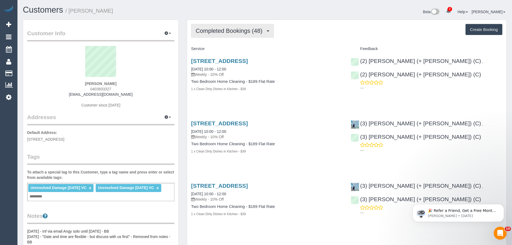
click at [229, 30] on span "Completed Bookings (48)" at bounding box center [230, 30] width 69 height 7
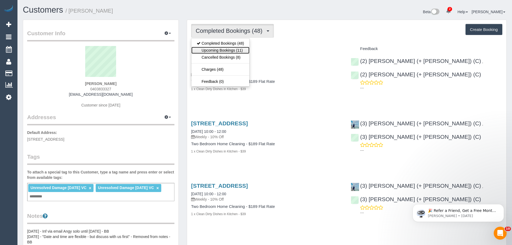
click at [221, 51] on link "Upcoming Bookings (11)" at bounding box center [220, 50] width 58 height 7
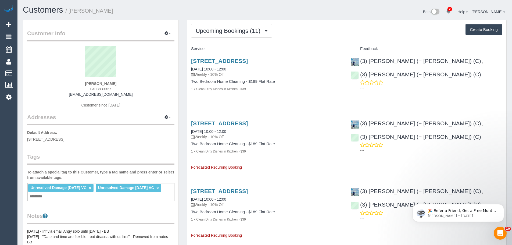
drag, startPoint x: 126, startPoint y: 93, endPoint x: 71, endPoint y: 96, distance: 54.6
click at [71, 96] on div "Emily Holt 0403833327 emilyholt90@gmail.com Customer since 2024" at bounding box center [100, 79] width 147 height 67
copy link "emilyholt90@gmail.com"
click at [206, 30] on span "Upcoming Bookings (11)" at bounding box center [229, 30] width 67 height 7
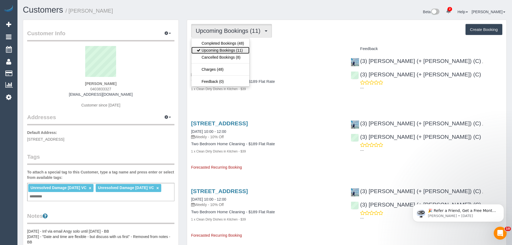
click at [210, 49] on link "Upcoming Bookings (11)" at bounding box center [220, 50] width 58 height 7
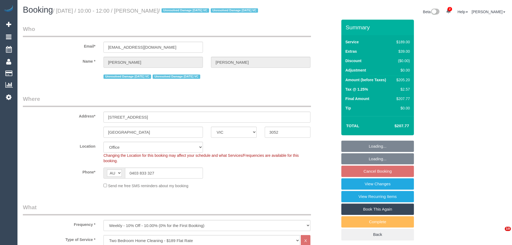
select select "VIC"
select select "string:stripe-pm_1PvTZw2GScqysDRVe0SddR0N"
select select "number:29"
select select "number:14"
select select "number:21"
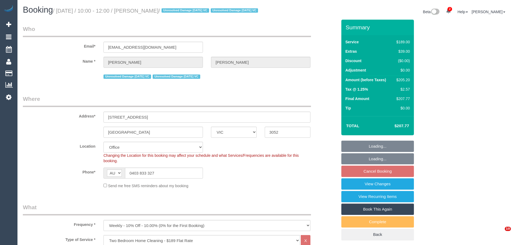
select select "number:36"
select select "number:34"
select select "number:13"
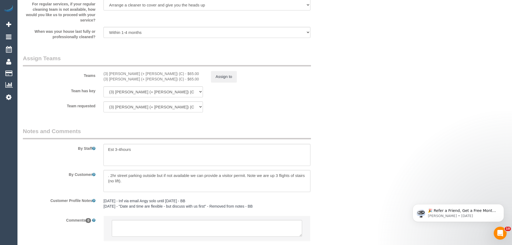
scroll to position [833, 0]
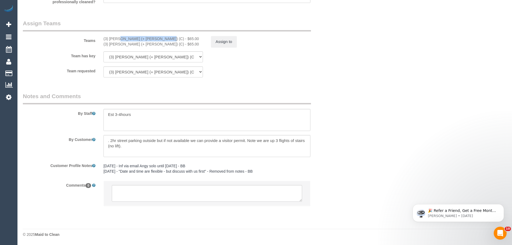
drag, startPoint x: 143, startPoint y: 44, endPoint x: 101, endPoint y: 43, distance: 42.2
click at [101, 43] on div "(3) [PERSON_NAME] (+ [PERSON_NAME]) (C) - $65.00 (3) [PERSON_NAME] (+ [PERSON_N…" at bounding box center [152, 41] width 107 height 11
copy div "(3) [PERSON_NAME] (+ [PERSON_NAME]) (C)"
click at [227, 46] on button "Assign to" at bounding box center [224, 41] width 26 height 11
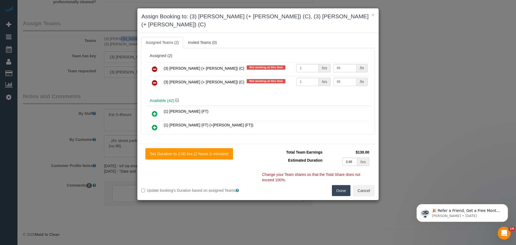
click at [155, 66] on icon at bounding box center [155, 69] width 6 height 6
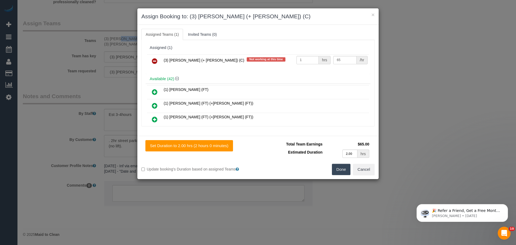
click at [155, 62] on icon at bounding box center [155, 61] width 6 height 6
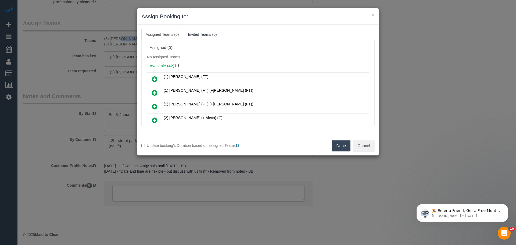
click at [346, 147] on button "Done" at bounding box center [341, 145] width 19 height 11
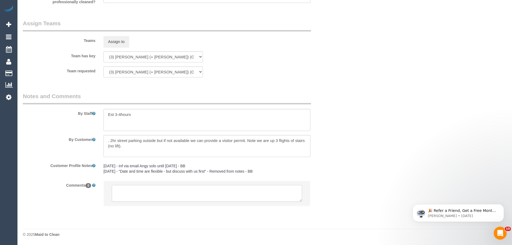
click at [182, 196] on textarea at bounding box center [207, 193] width 190 height 17
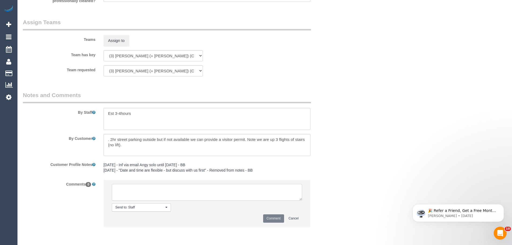
paste textarea "(3) [PERSON_NAME] (+ [PERSON_NAME]) (C)"
drag, startPoint x: 182, startPoint y: 203, endPoint x: 35, endPoint y: 165, distance: 152.5
click at [35, 165] on sui-booking-comments "By Staff By Customer Customer Profile Notes [DATE] - Inf via email Angy solo un…" at bounding box center [180, 161] width 314 height 141
click at [148, 200] on textarea at bounding box center [207, 192] width 190 height 17
click at [193, 200] on textarea at bounding box center [207, 192] width 190 height 17
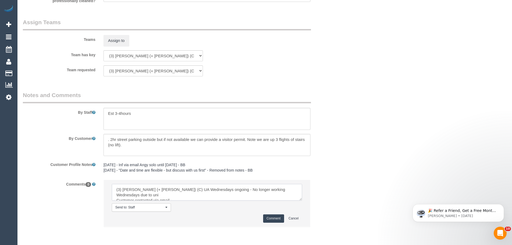
type textarea "(3) [PERSON_NAME] (+ [PERSON_NAME]) (C) UA Wednesdays ongoing - No longer worki…"
click at [268, 222] on button "Comment" at bounding box center [273, 218] width 21 height 8
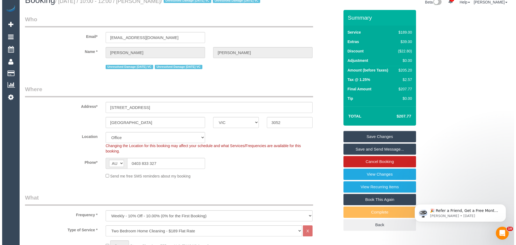
scroll to position [0, 0]
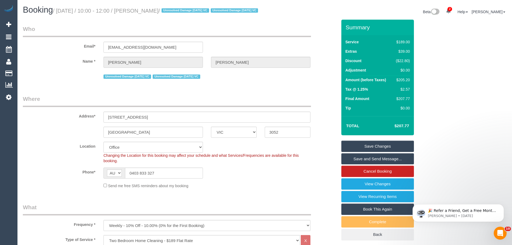
click at [383, 150] on link "Save Changes" at bounding box center [377, 146] width 73 height 11
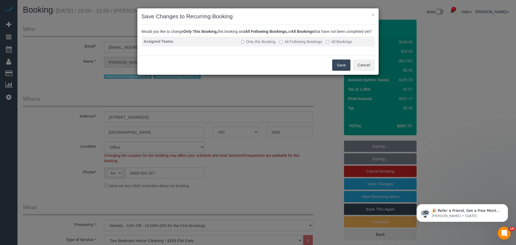
click at [287, 44] on label "All Following Bookings" at bounding box center [300, 41] width 43 height 5
click at [341, 69] on button "Save" at bounding box center [341, 64] width 18 height 11
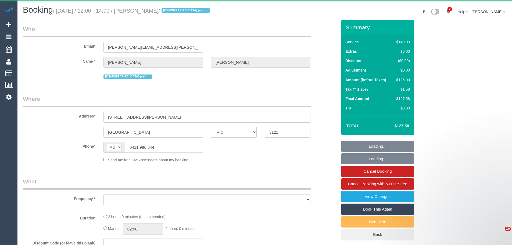
select select "VIC"
select select "object:559"
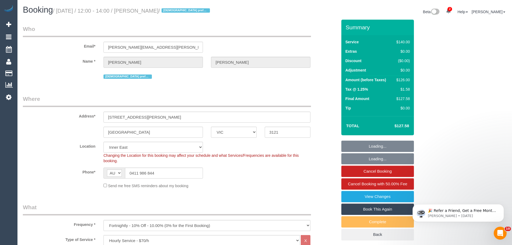
select select "string:stripe-pm_1O7AIr2GScqysDRVseokNx4d"
select select "object:744"
select select "number:28"
select select "number:14"
select select "number:19"
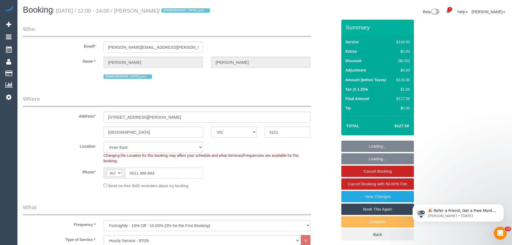
select select "number:35"
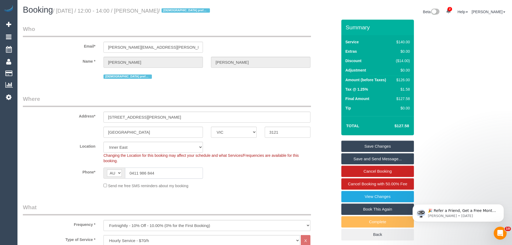
drag, startPoint x: 169, startPoint y: 173, endPoint x: 52, endPoint y: 176, distance: 117.2
click at [52, 176] on div "Phone* AF AL DZ AD AO AI AQ AG AR AM AW AU AT AZ BS BH BD BB BY BE BZ BJ BM BT …" at bounding box center [180, 172] width 322 height 11
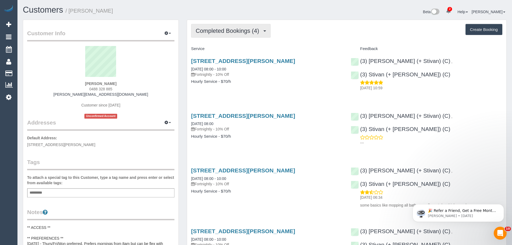
click at [218, 29] on span "Completed Bookings (4)" at bounding box center [229, 30] width 66 height 7
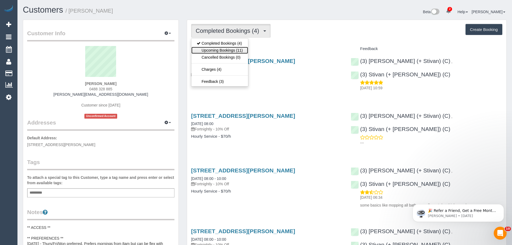
click at [224, 48] on link "Upcoming Bookings (11)" at bounding box center [219, 50] width 57 height 7
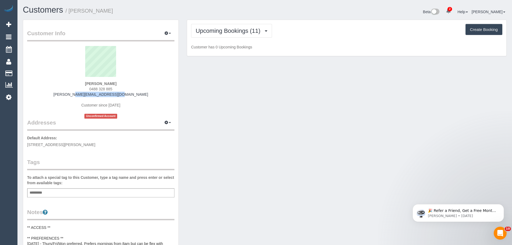
drag, startPoint x: 127, startPoint y: 95, endPoint x: 55, endPoint y: 93, distance: 72.0
click at [55, 93] on div "[PERSON_NAME] 0488 328 885 [PERSON_NAME][EMAIL_ADDRESS][DOMAIN_NAME] Customer s…" at bounding box center [100, 82] width 147 height 73
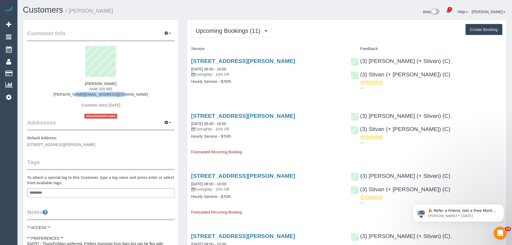
copy link "[PERSON_NAME][EMAIL_ADDRESS][DOMAIN_NAME]"
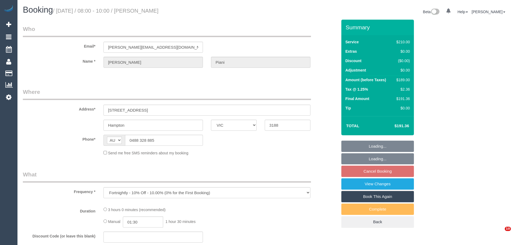
select select "VIC"
select select "string:stripe-pm_1Rlkos2GScqysDRV2LzDP81T"
select select "180"
select select "number:29"
select select "number:14"
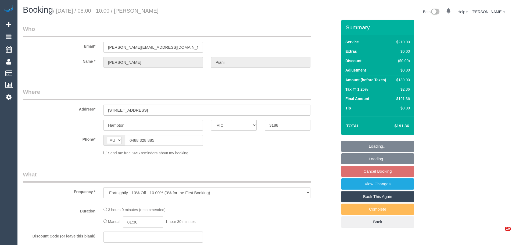
select select "number:19"
select select "number:36"
select select "number:34"
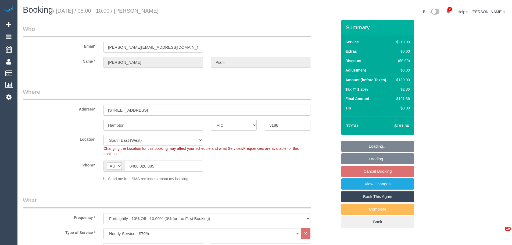
select select "object:1402"
select select "spot2"
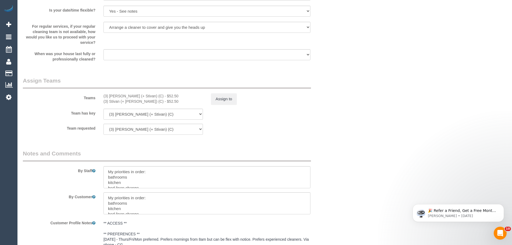
scroll to position [725, 0]
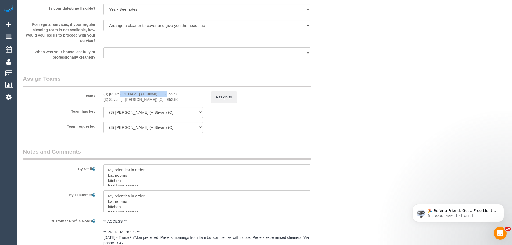
drag, startPoint x: 145, startPoint y: 93, endPoint x: 101, endPoint y: 92, distance: 43.8
click at [100, 92] on div "(3) [PERSON_NAME] (+ Stivan) (C) - $52.50 (3) Stivan (+ [PERSON_NAME]) (C) - $5…" at bounding box center [152, 96] width 107 height 11
copy div "(3) [PERSON_NAME] (+ Stivan) (C)"
click at [223, 96] on button "Assign to" at bounding box center [224, 96] width 26 height 11
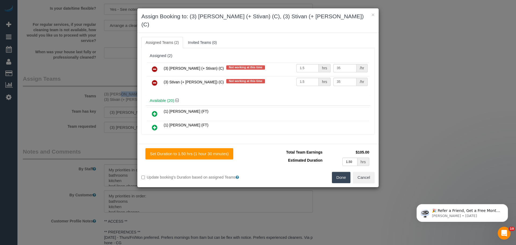
click at [155, 66] on icon at bounding box center [155, 69] width 6 height 6
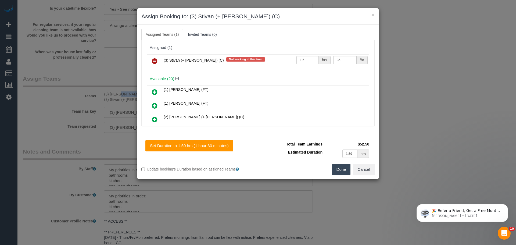
click at [155, 60] on icon at bounding box center [155, 61] width 6 height 6
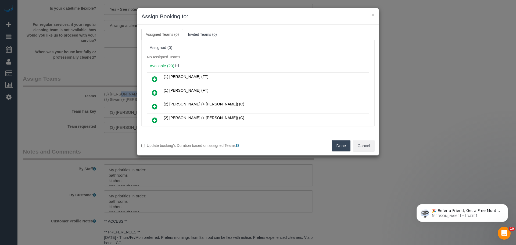
click at [334, 142] on button "Done" at bounding box center [341, 145] width 19 height 11
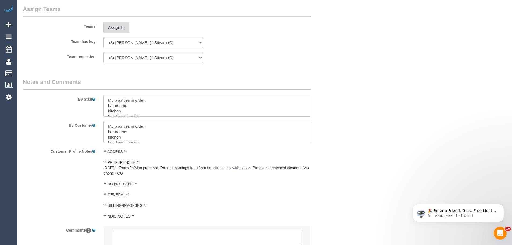
scroll to position [840, 0]
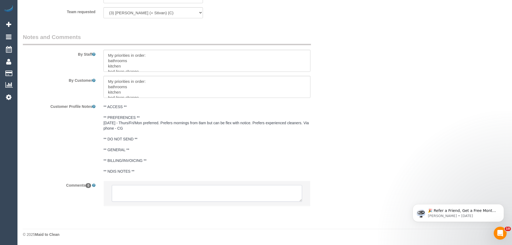
click at [174, 192] on textarea at bounding box center [207, 193] width 190 height 17
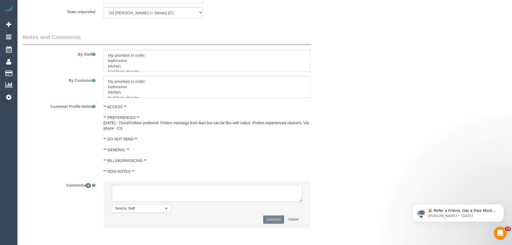
paste textarea "(3) [PERSON_NAME] (+ Stivan) (C)"
click at [228, 196] on textarea at bounding box center [207, 193] width 190 height 17
click at [195, 189] on textarea at bounding box center [207, 193] width 190 height 17
click at [243, 193] on textarea at bounding box center [207, 193] width 190 height 17
drag, startPoint x: 167, startPoint y: 199, endPoint x: 47, endPoint y: 155, distance: 127.7
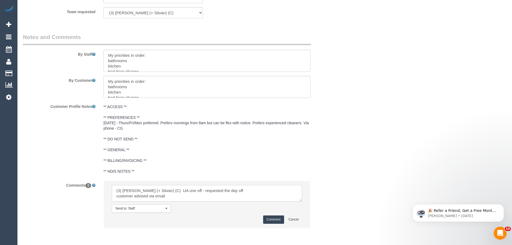
click at [47, 155] on sui-booking-comments "By Staff By Customer Customer Profile Notes ** ACCESS ** ** PREFERENCES ** [DAT…" at bounding box center [180, 133] width 314 height 200
type textarea "(3) [PERSON_NAME] (+ Stivan) (C) UA one off - requested the day off customer ad…"
click at [271, 217] on button "Comment" at bounding box center [273, 219] width 21 height 8
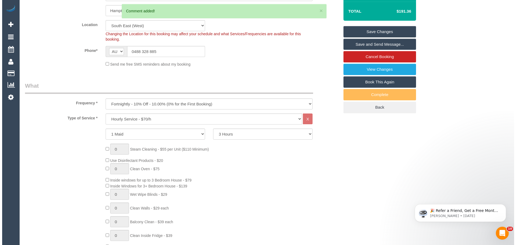
scroll to position [0, 0]
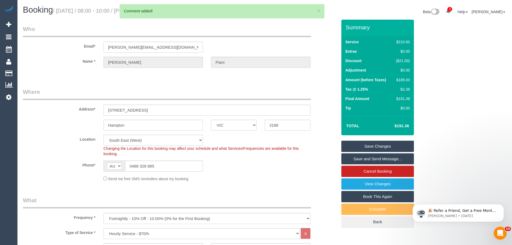
click at [384, 144] on link "Save Changes" at bounding box center [377, 146] width 73 height 11
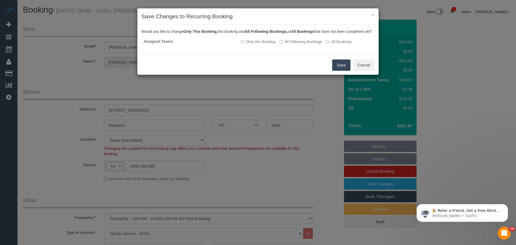
click at [344, 71] on button "Save" at bounding box center [341, 64] width 18 height 11
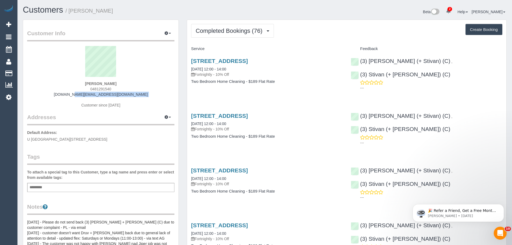
drag, startPoint x: 138, startPoint y: 97, endPoint x: 57, endPoint y: 93, distance: 81.8
click at [57, 93] on div "[PERSON_NAME] 0481291540 [DOMAIN_NAME][EMAIL_ADDRESS][DOMAIN_NAME] Customer sin…" at bounding box center [100, 79] width 147 height 67
copy div "[DOMAIN_NAME][EMAIL_ADDRESS][DOMAIN_NAME]"
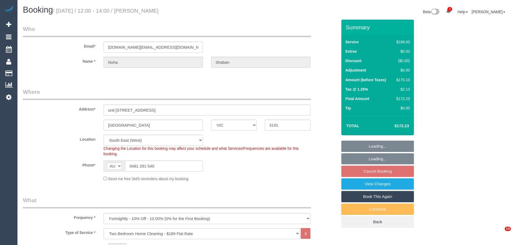
select select "VIC"
select select "number:29"
select select "spot4"
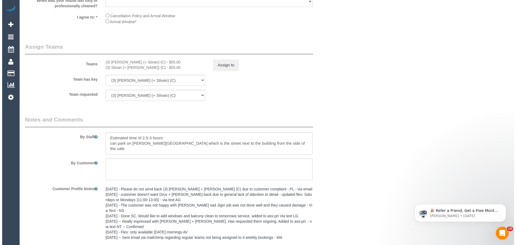
scroll to position [852, 0]
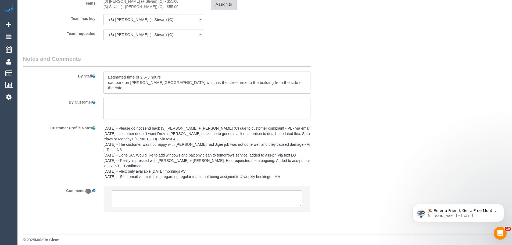
click at [222, 5] on button "Assign to" at bounding box center [224, 4] width 26 height 11
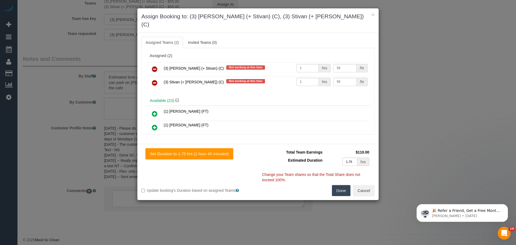
click at [156, 66] on icon at bounding box center [155, 69] width 6 height 6
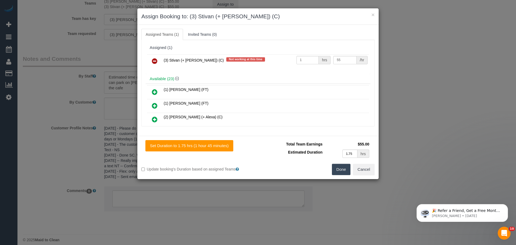
click at [156, 60] on icon at bounding box center [155, 61] width 6 height 6
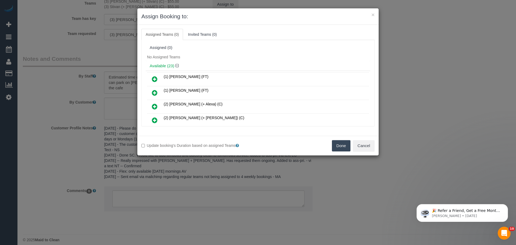
click at [339, 146] on button "Done" at bounding box center [341, 145] width 19 height 11
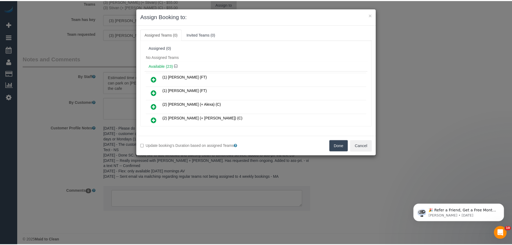
scroll to position [851, 0]
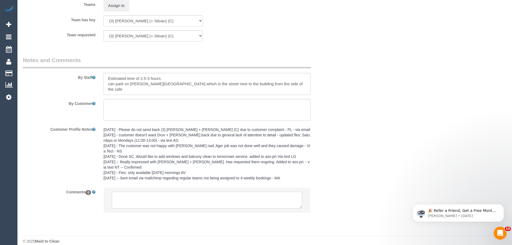
click at [226, 192] on textarea at bounding box center [207, 200] width 190 height 17
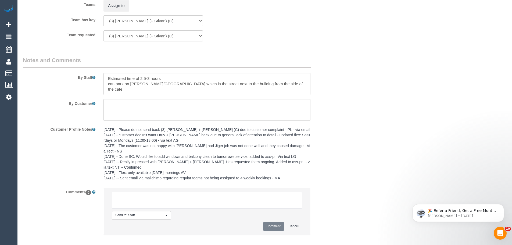
paste textarea "(3) Krunal (+ Stivan) (C) UA one off - requested the day off customer advised v…"
type textarea "(3) Krunal (+ Stivan) (C) UA one off - requested the day off customer advised v…"
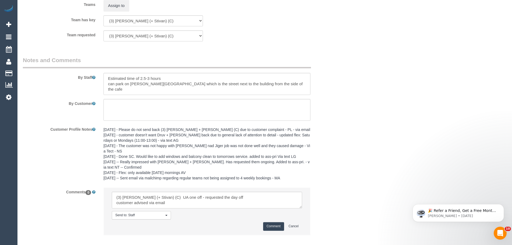
click at [276, 222] on button "Comment" at bounding box center [273, 226] width 21 height 8
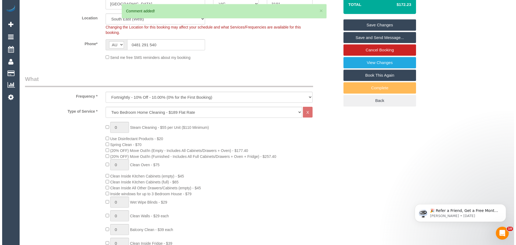
scroll to position [0, 0]
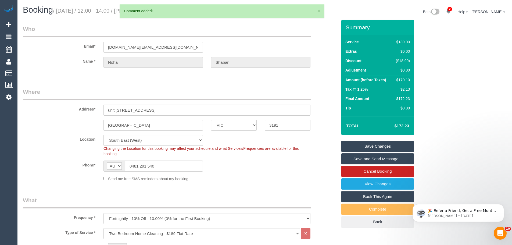
click at [387, 145] on link "Save Changes" at bounding box center [377, 146] width 73 height 11
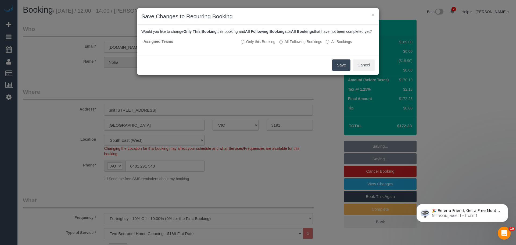
click at [342, 70] on button "Save" at bounding box center [341, 64] width 18 height 11
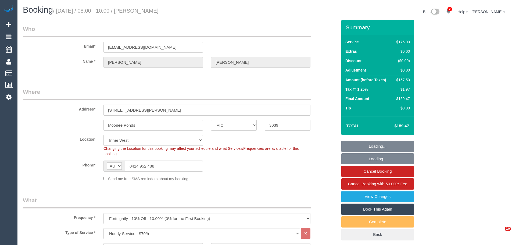
select select "VIC"
select select "150"
select select "number:27"
select select "number:17"
select select "number:19"
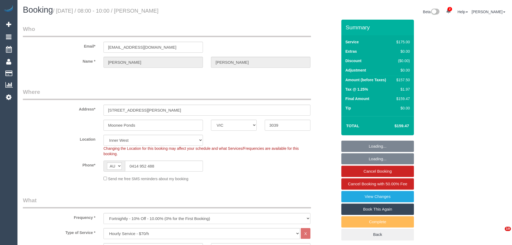
select select "number:24"
select select "number:34"
select select "number:12"
select select "VIC"
select select "180"
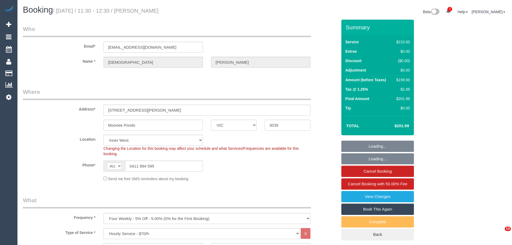
select select "number:28"
select select "number:14"
select select "number:19"
select select "number:25"
select select "number:35"
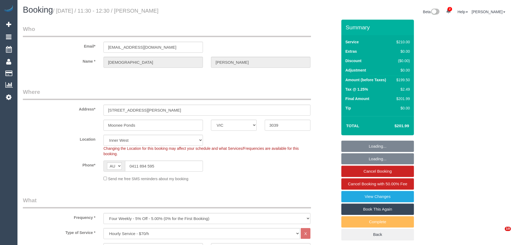
select select "number:12"
